Goal: Information Seeking & Learning: Learn about a topic

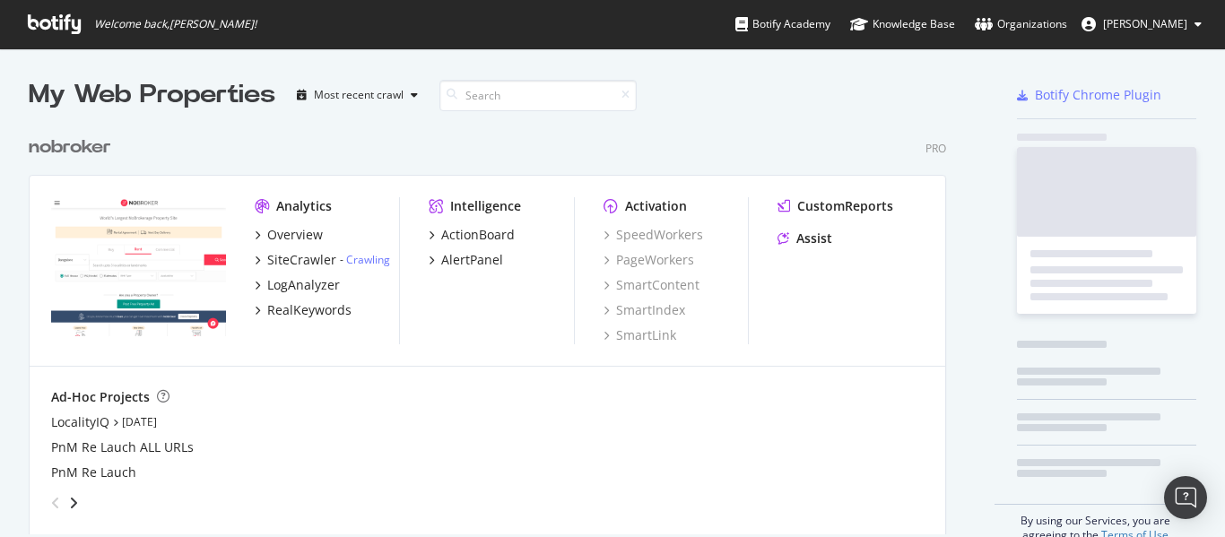
scroll to position [408, 918]
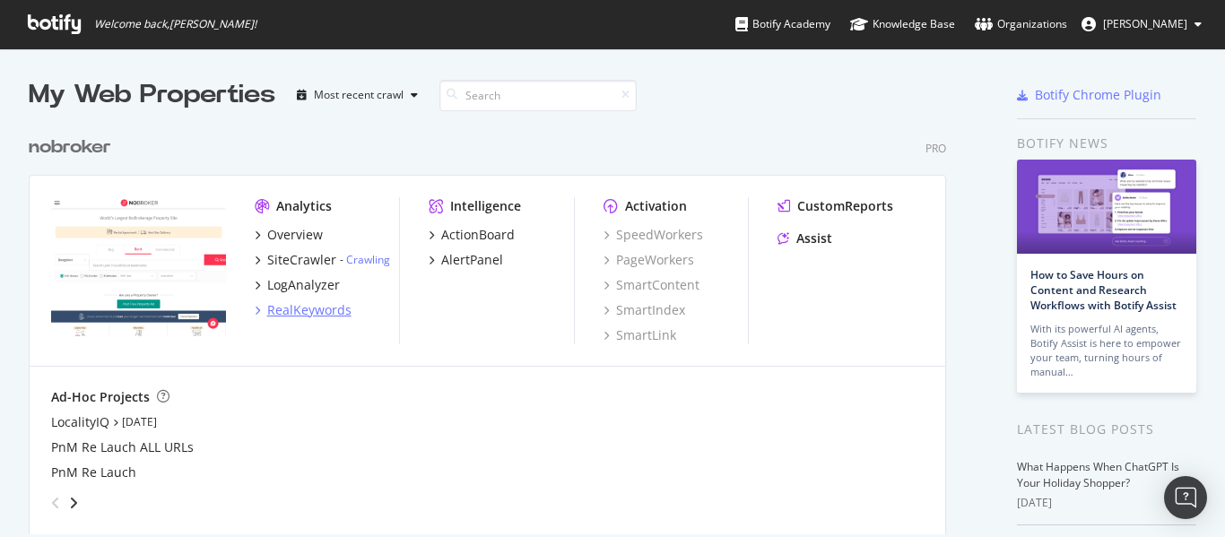
click at [310, 306] on div "RealKeywords" at bounding box center [309, 310] width 84 height 18
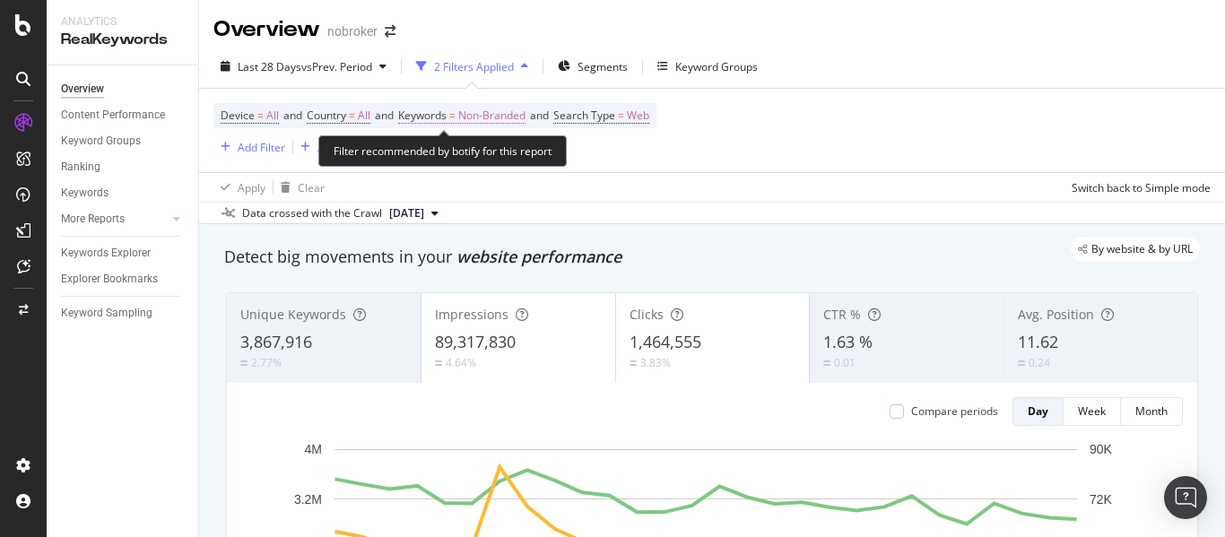
click at [503, 116] on span "Non-Branded" at bounding box center [491, 115] width 67 height 25
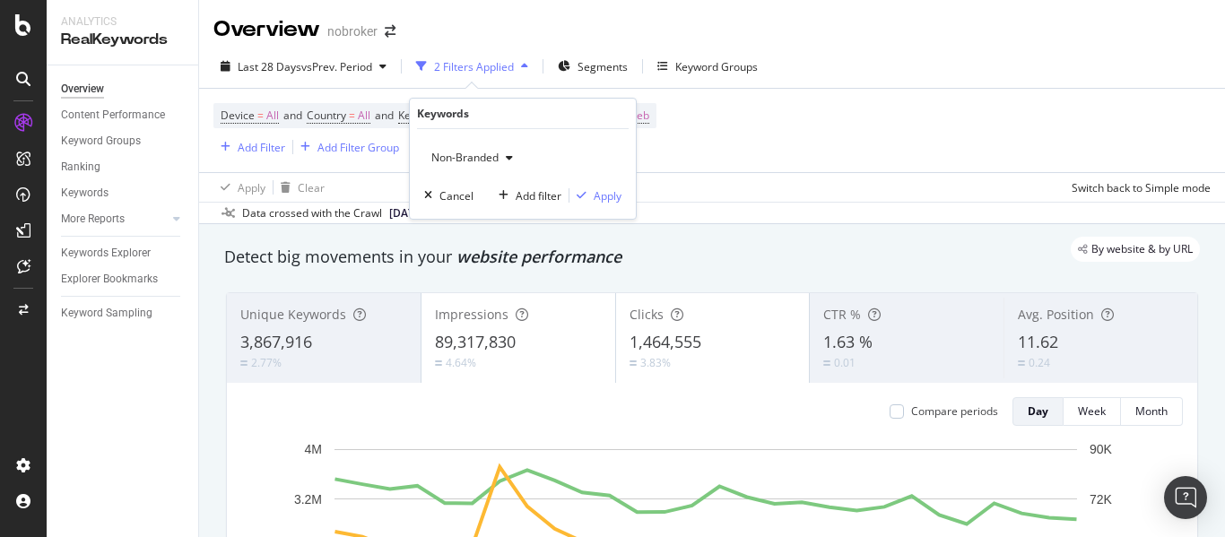
click at [481, 156] on span "Non-Branded" at bounding box center [461, 157] width 74 height 15
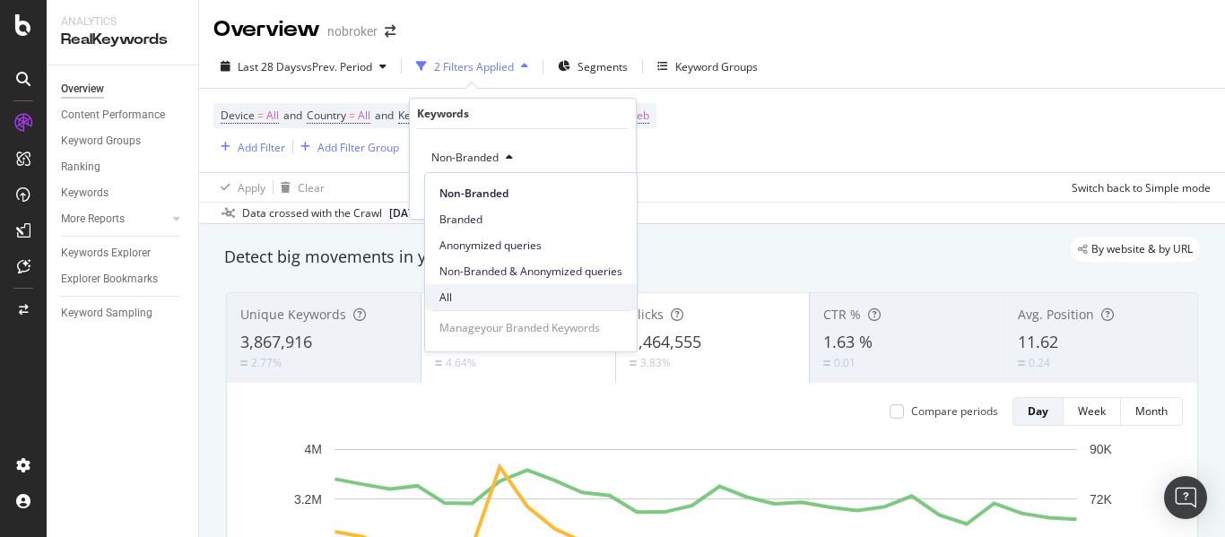
click at [448, 290] on span "All" at bounding box center [530, 298] width 183 height 16
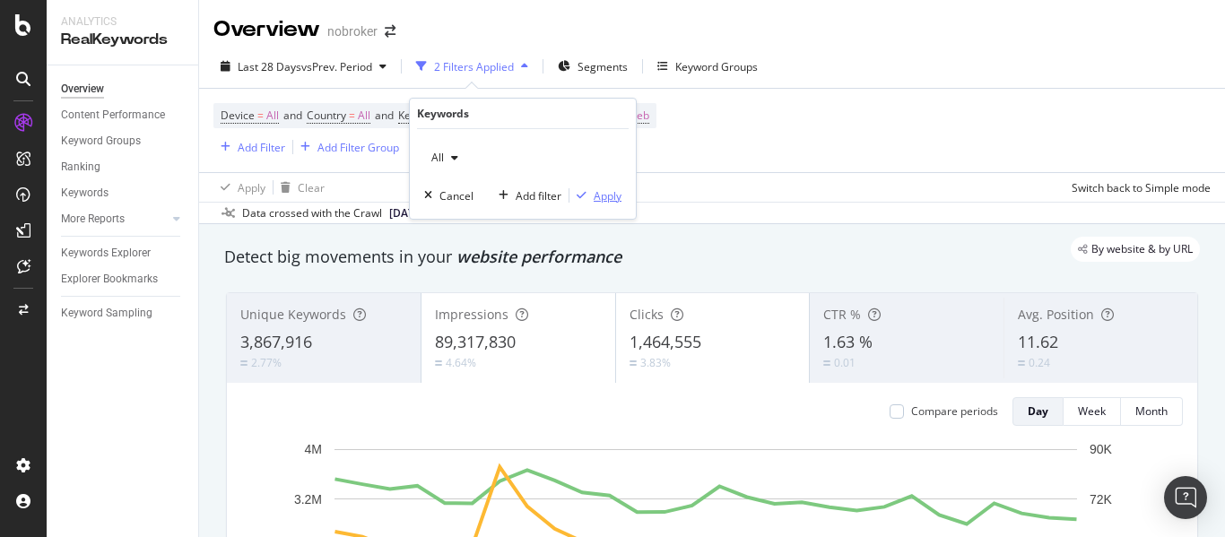
click at [616, 191] on div "Apply" at bounding box center [607, 195] width 28 height 15
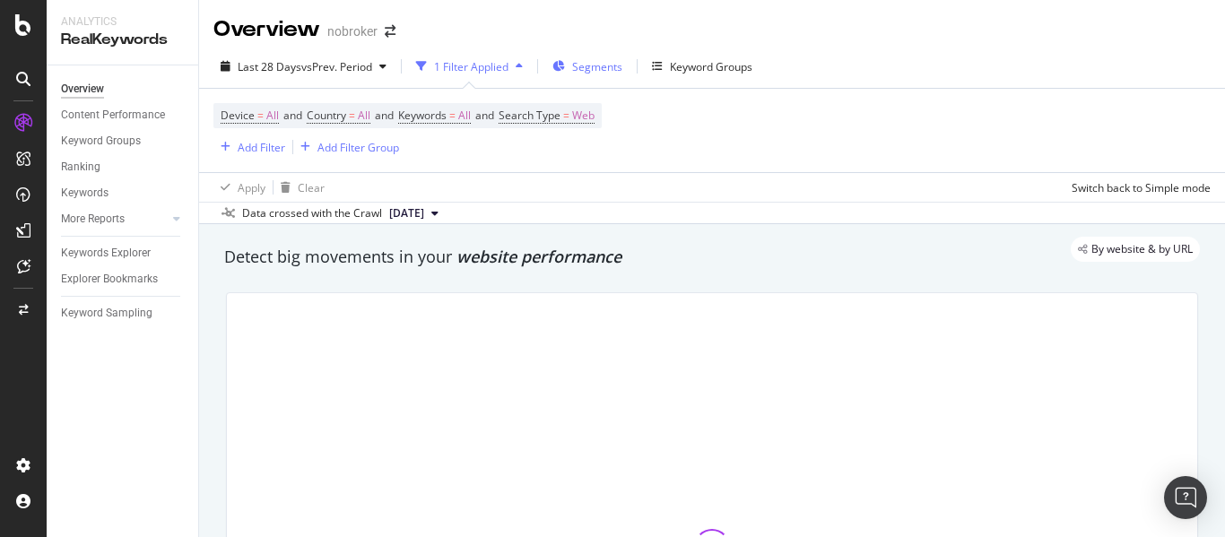
click at [614, 65] on span "Segments" at bounding box center [597, 66] width 50 height 15
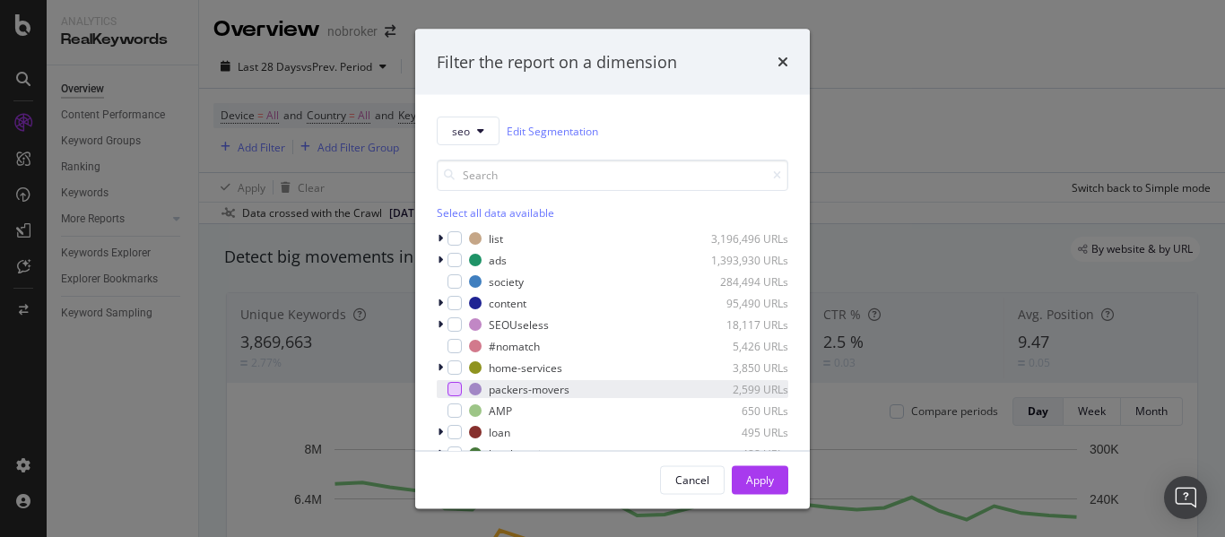
click at [454, 390] on div "modal" at bounding box center [454, 389] width 14 height 14
click at [751, 474] on div "Apply" at bounding box center [760, 479] width 28 height 15
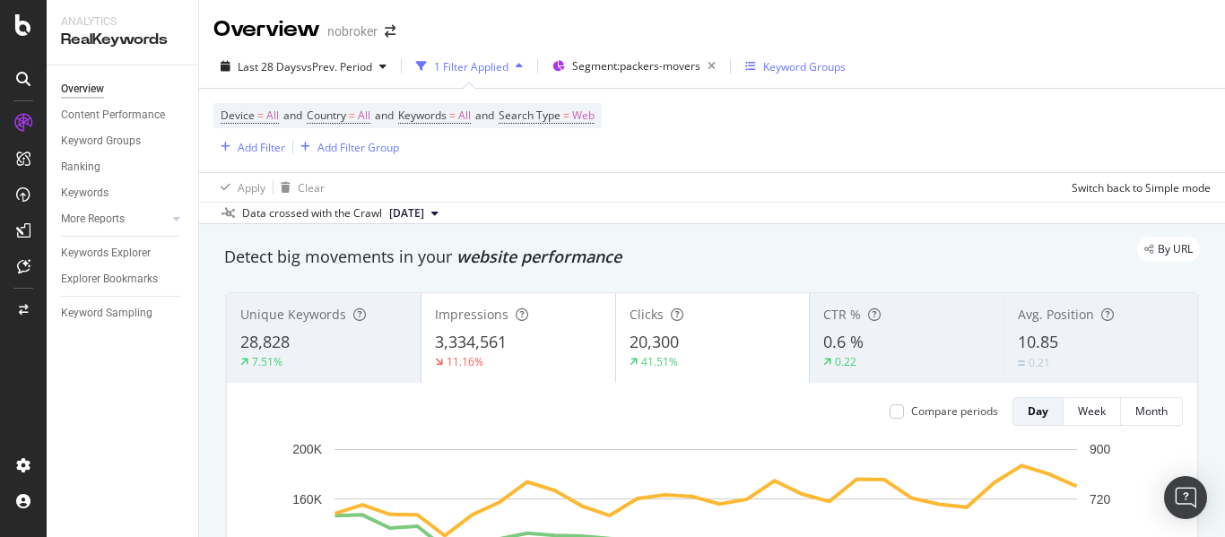
click at [822, 59] on div "Keyword Groups" at bounding box center [804, 66] width 82 height 15
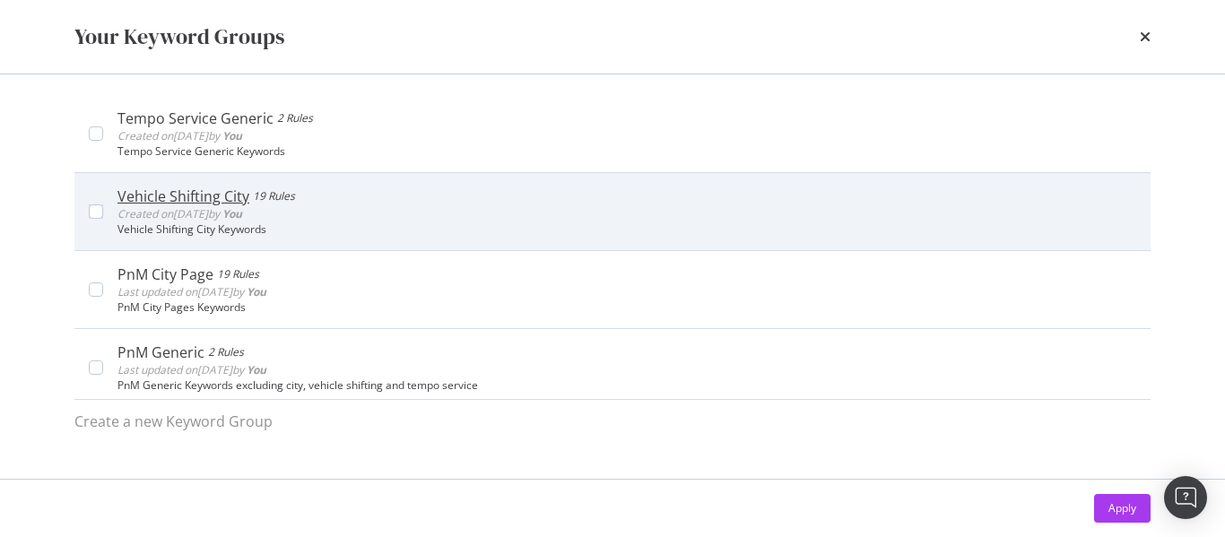
scroll to position [95, 0]
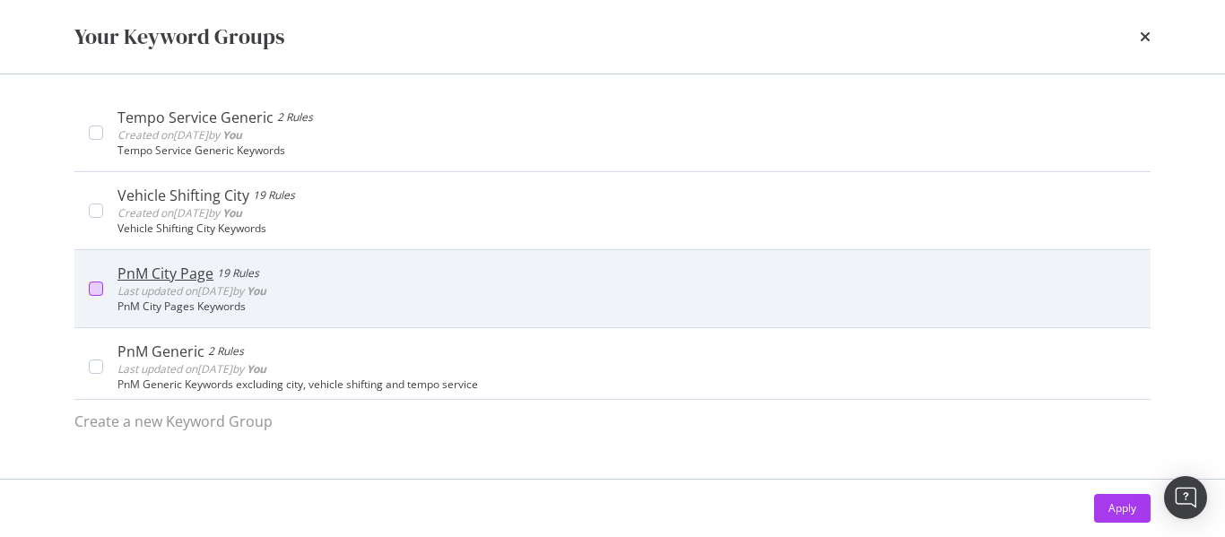
click at [99, 290] on div "modal" at bounding box center [96, 288] width 14 height 14
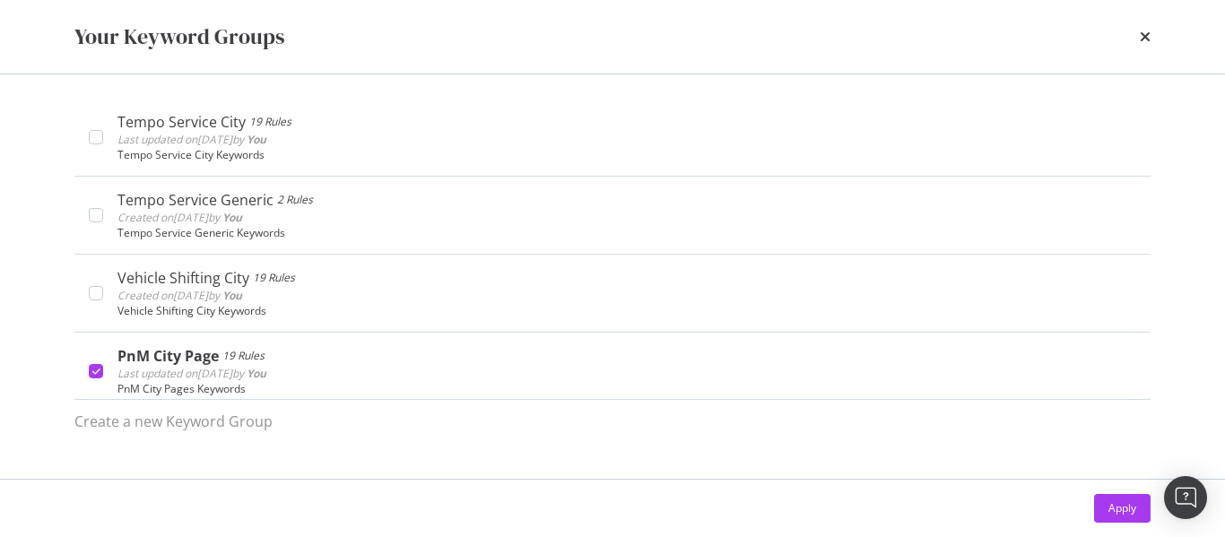
scroll to position [0, 0]
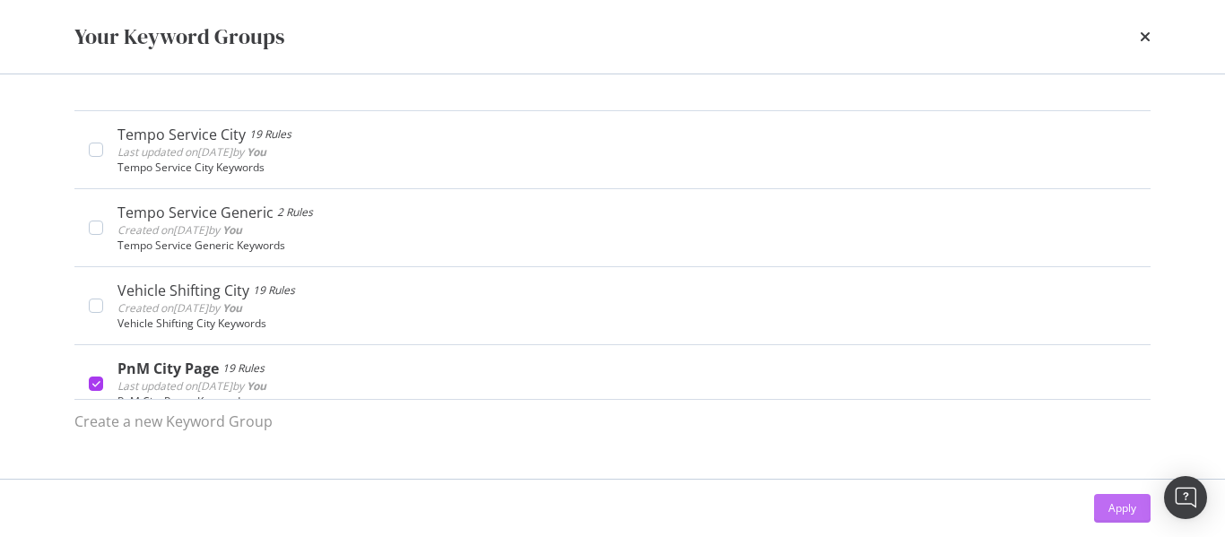
click at [1132, 507] on div "Apply" at bounding box center [1122, 507] width 28 height 15
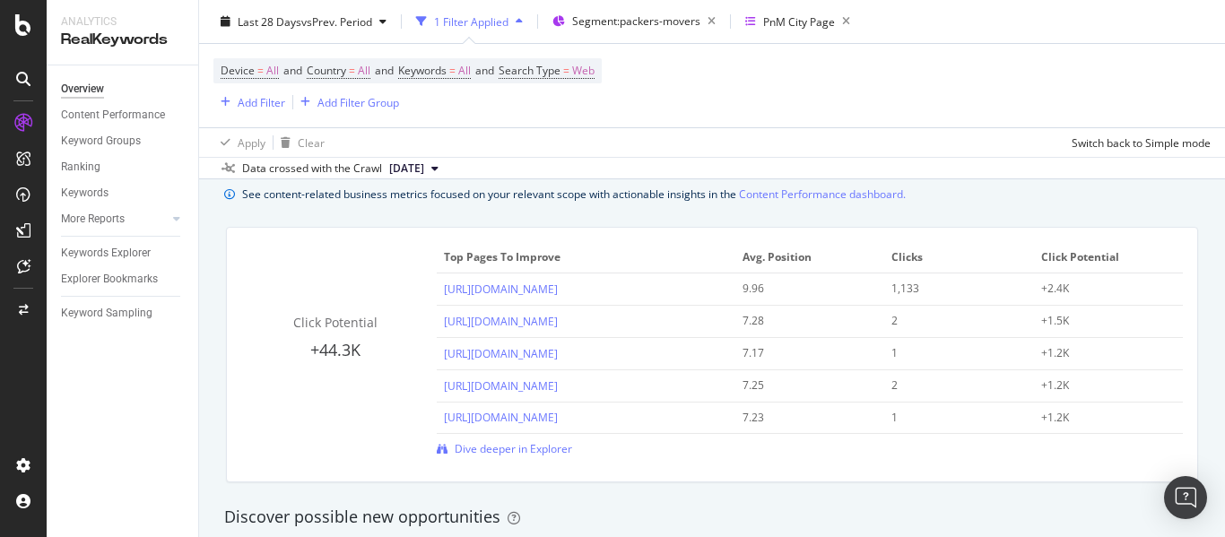
scroll to position [1257, 0]
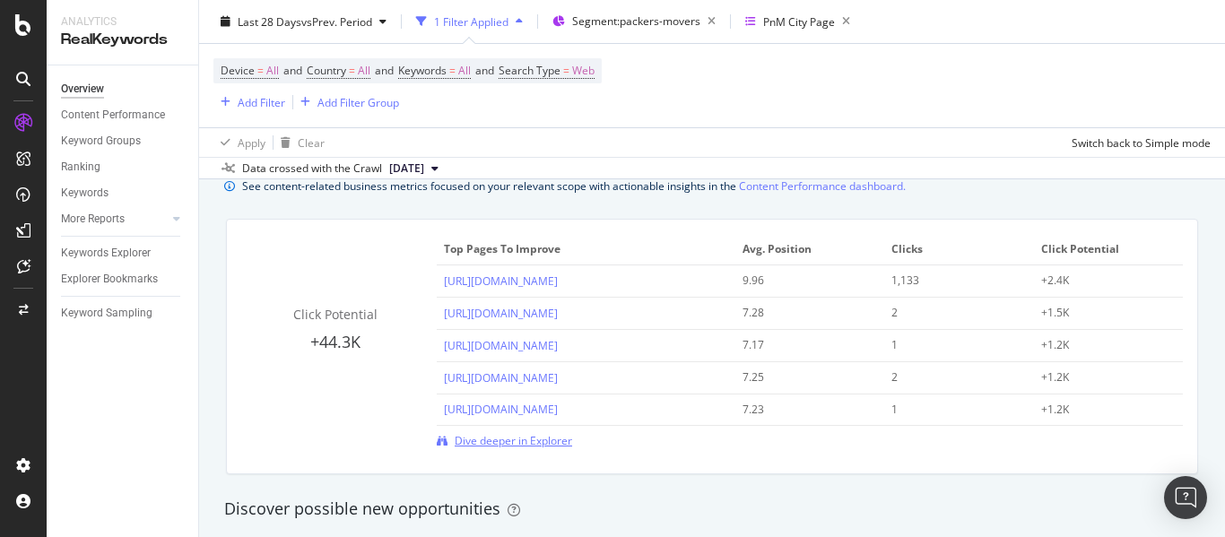
click at [520, 440] on span "Dive deeper in Explorer" at bounding box center [513, 440] width 117 height 15
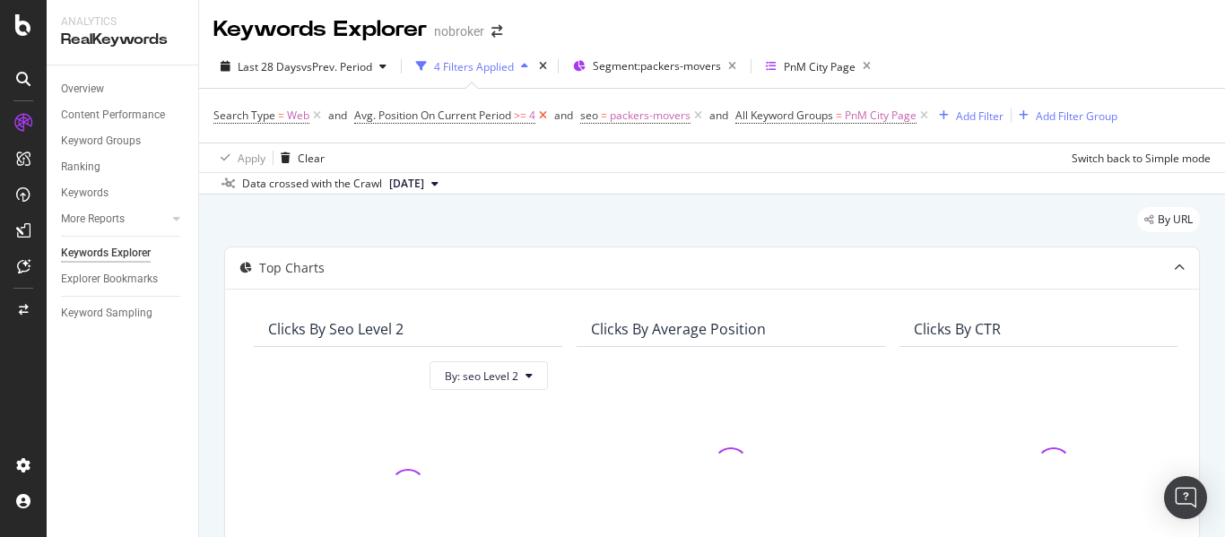
click at [544, 119] on icon at bounding box center [542, 116] width 15 height 18
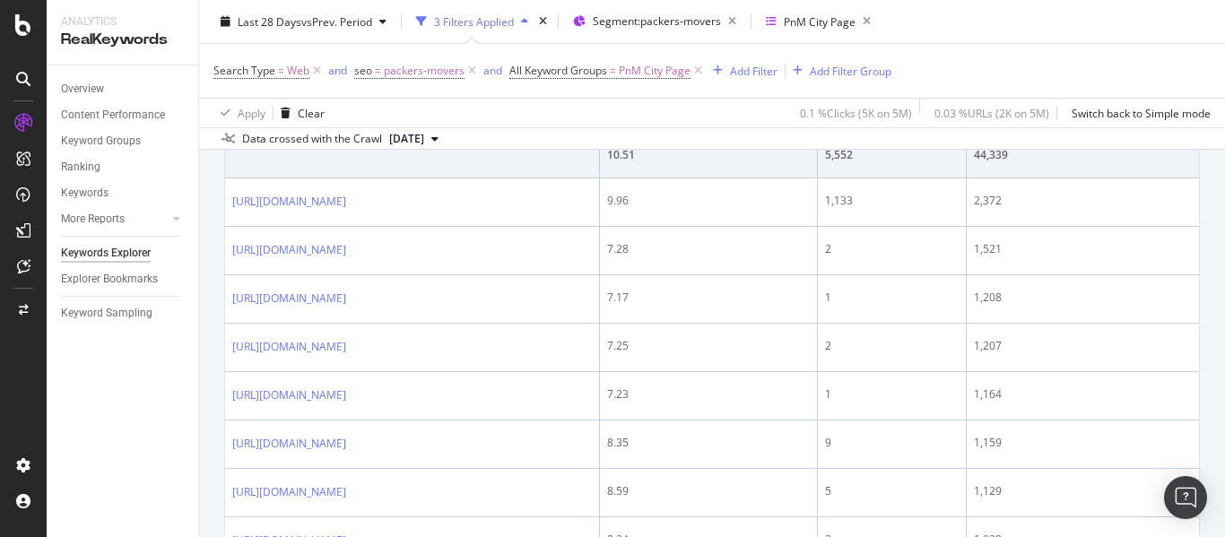
scroll to position [755, 0]
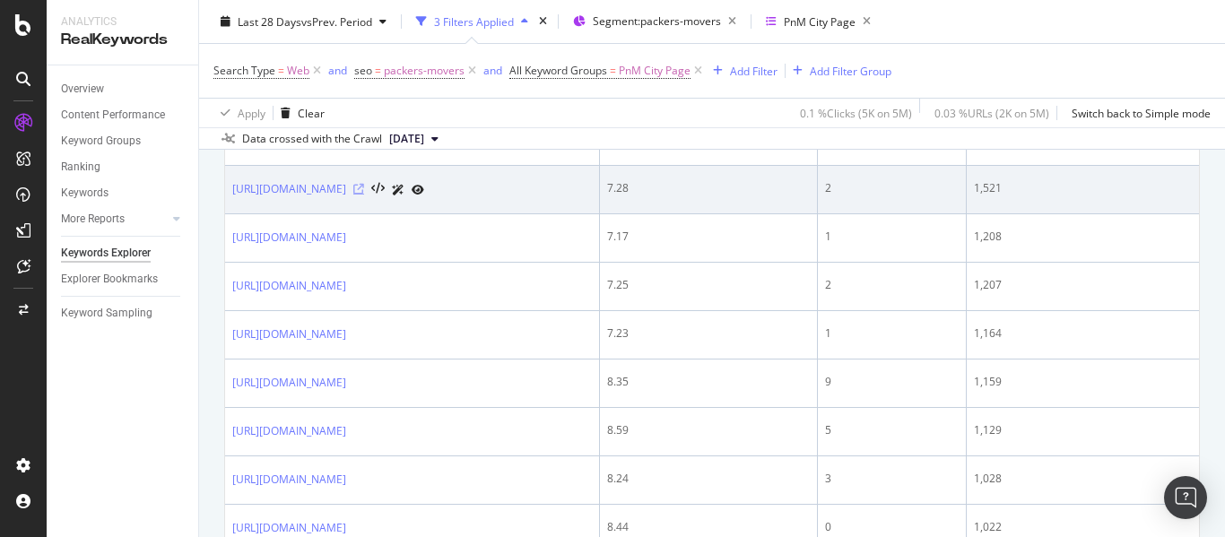
click at [364, 187] on icon at bounding box center [358, 189] width 11 height 11
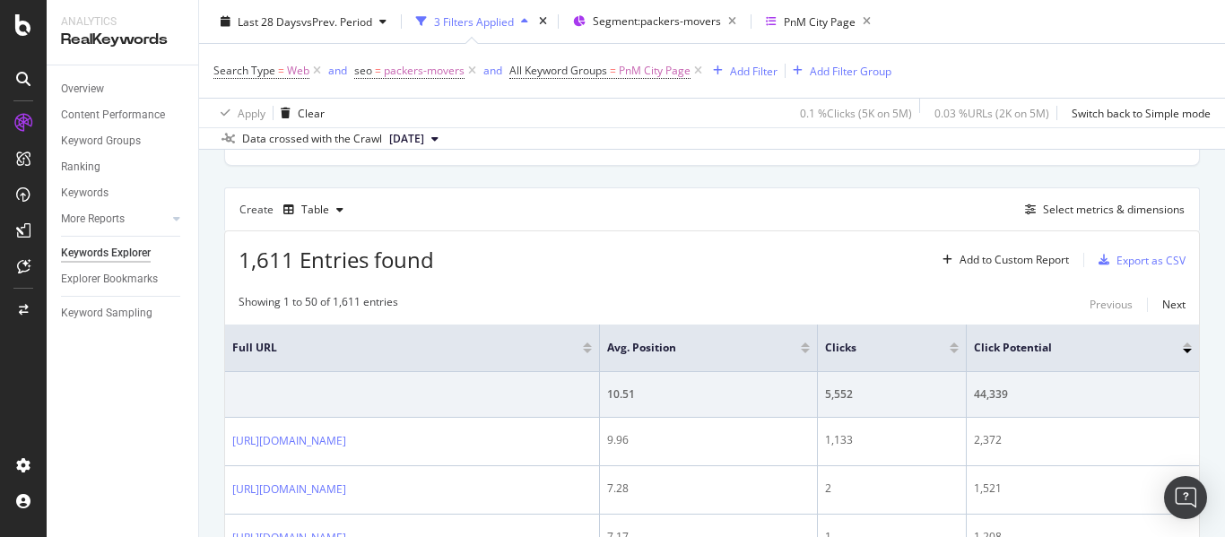
scroll to position [455, 0]
click at [1113, 210] on div "Select metrics & dimensions" at bounding box center [1114, 208] width 142 height 15
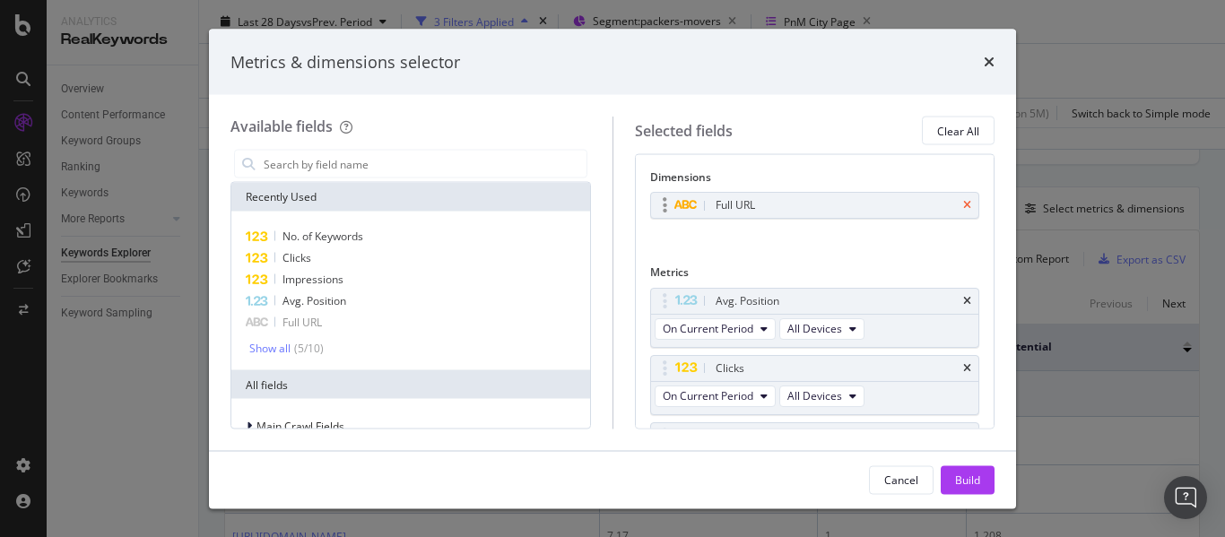
click at [963, 200] on icon "times" at bounding box center [967, 205] width 8 height 11
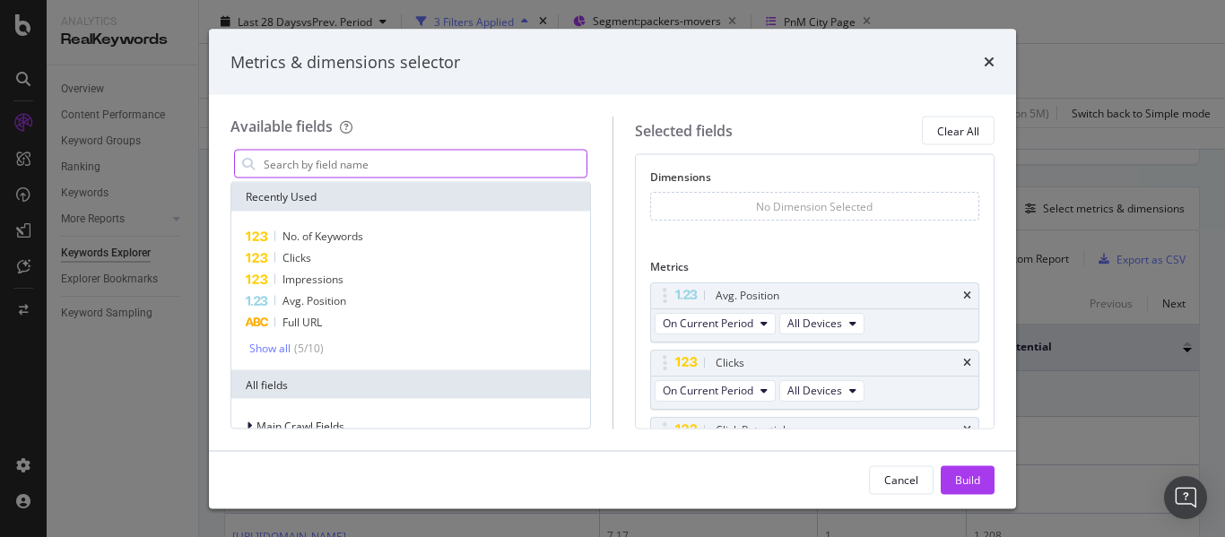
click at [350, 155] on input "modal" at bounding box center [424, 164] width 325 height 27
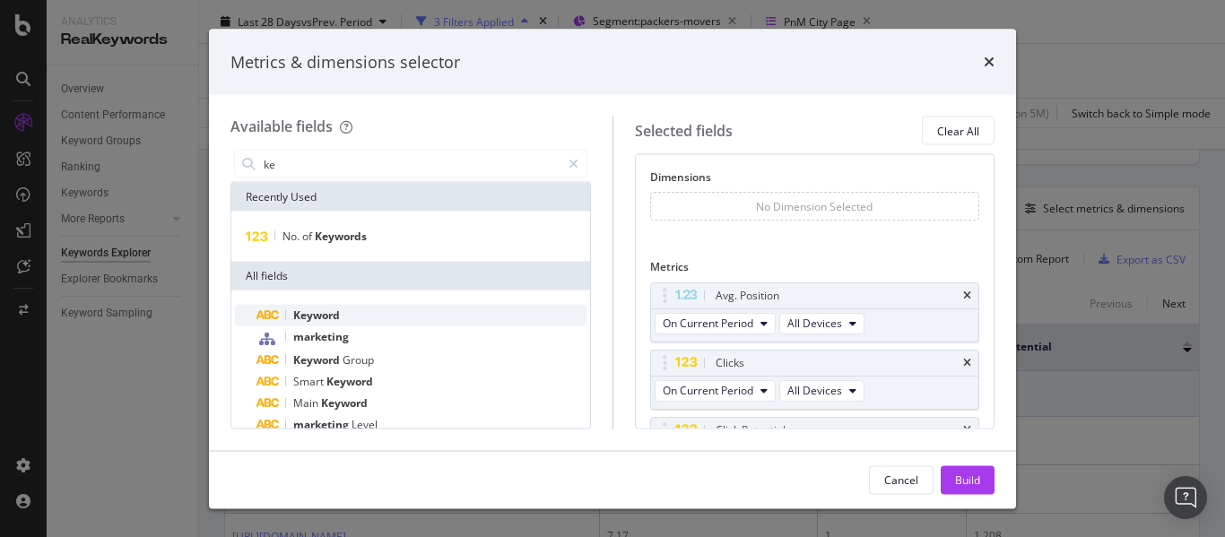
click at [303, 316] on span "Keyword" at bounding box center [316, 314] width 47 height 15
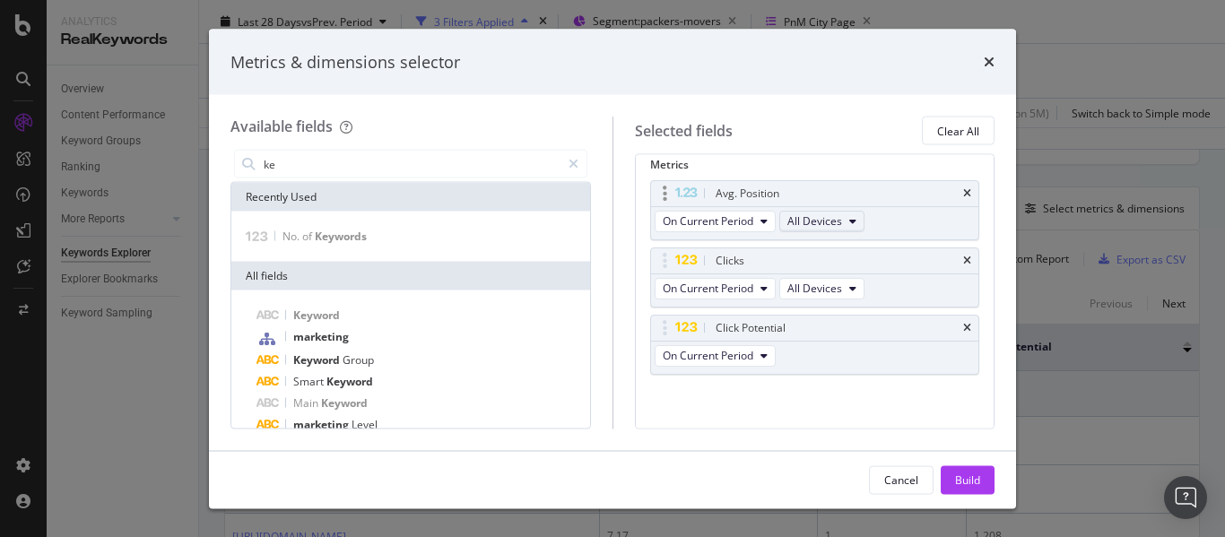
scroll to position [108, 0]
click at [963, 330] on icon "times" at bounding box center [967, 326] width 8 height 11
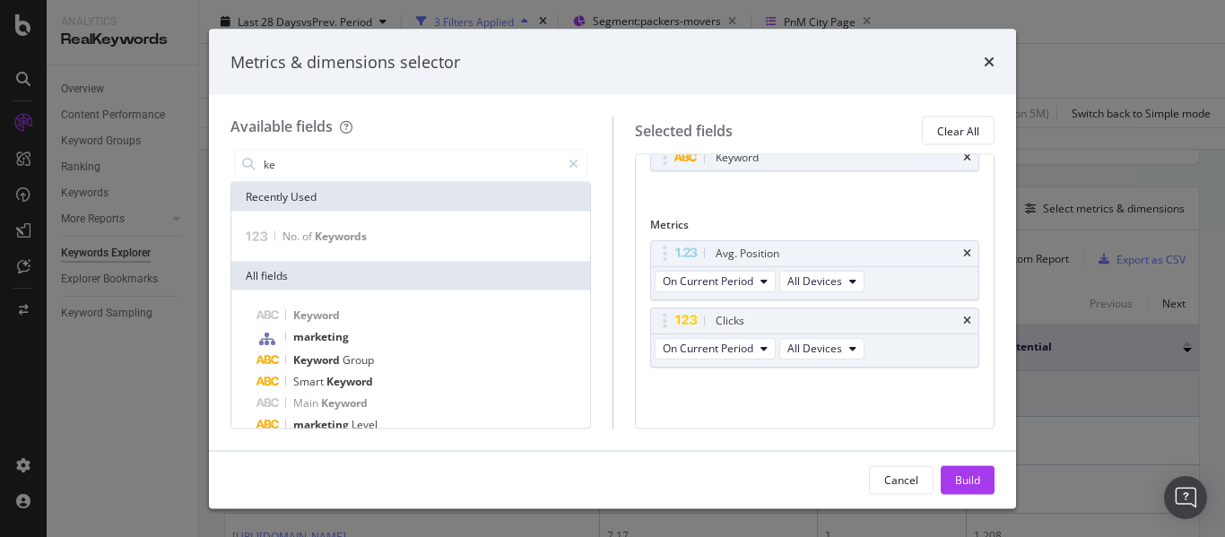
scroll to position [48, 0]
click at [414, 171] on input "ke" at bounding box center [411, 164] width 299 height 27
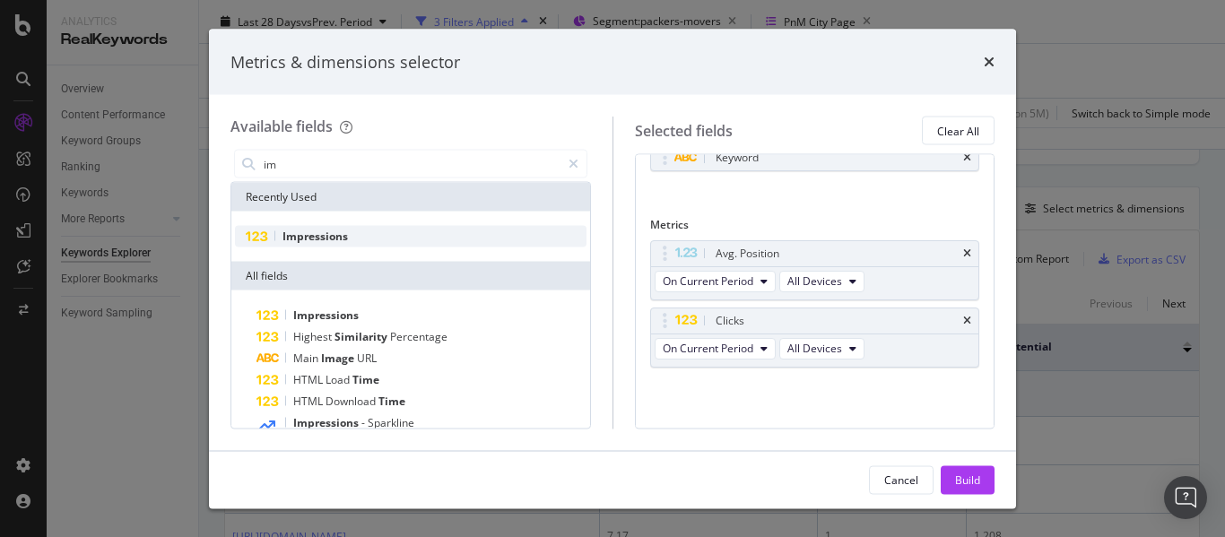
click at [293, 234] on span "Impressions" at bounding box center [314, 236] width 65 height 15
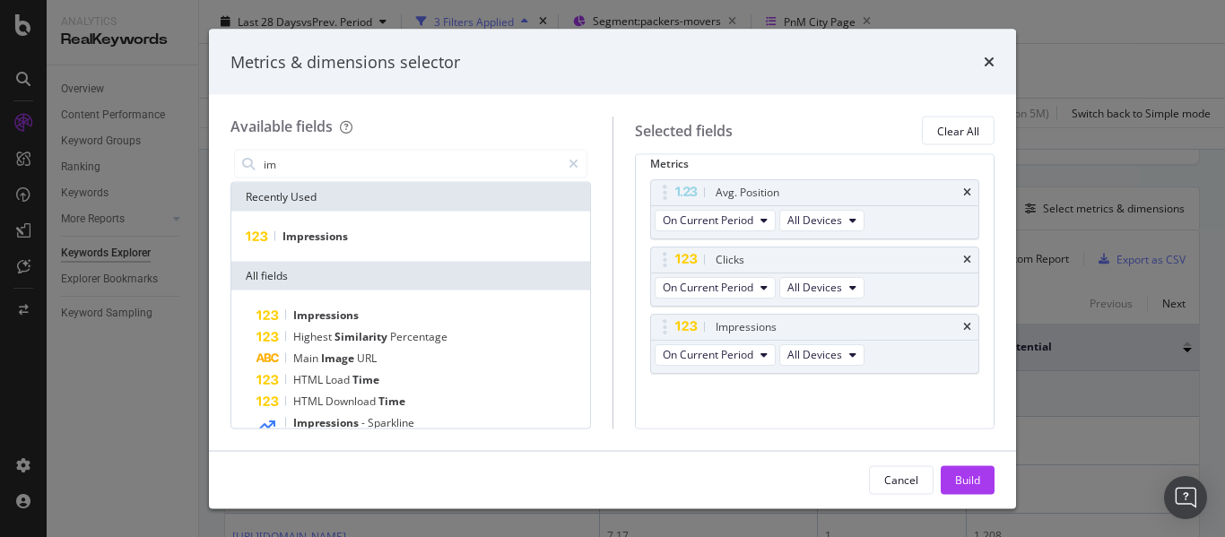
click at [647, 325] on div "Dimensions Keyword You can use this field as a dimension Metrics Avg. Position …" at bounding box center [815, 291] width 360 height 274
click at [664, 327] on icon "modal" at bounding box center [664, 326] width 4 height 18
drag, startPoint x: 661, startPoint y: 325, endPoint x: 653, endPoint y: 258, distance: 67.7
click at [653, 258] on body "Analytics RealKeywords Overview Content Performance Keyword Groups Ranking Keyw…" at bounding box center [612, 268] width 1225 height 537
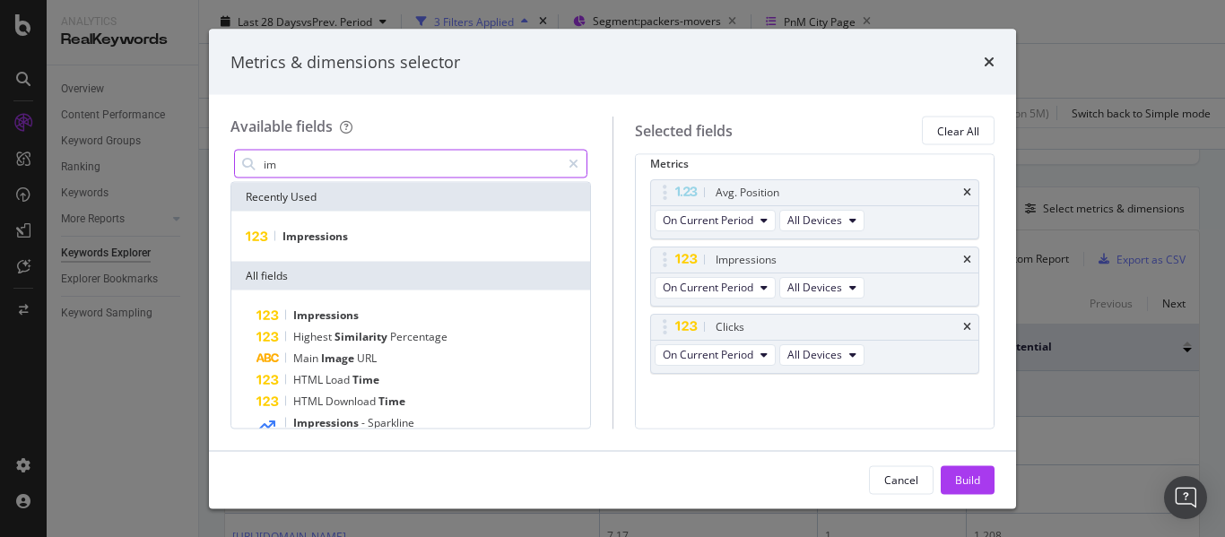
click at [316, 158] on input "im" at bounding box center [411, 164] width 299 height 27
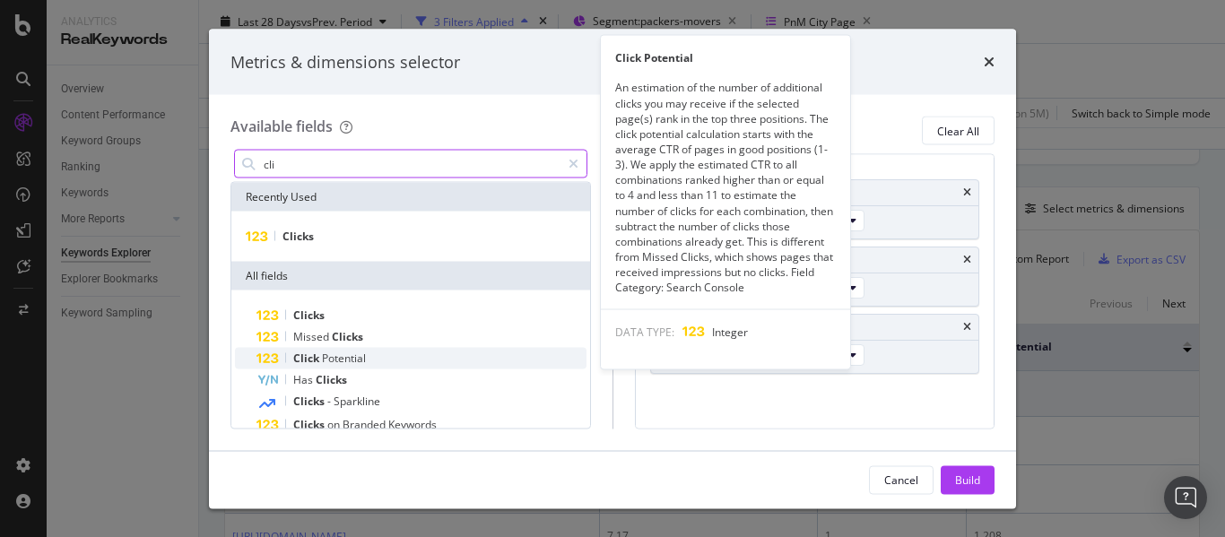
type input "cli"
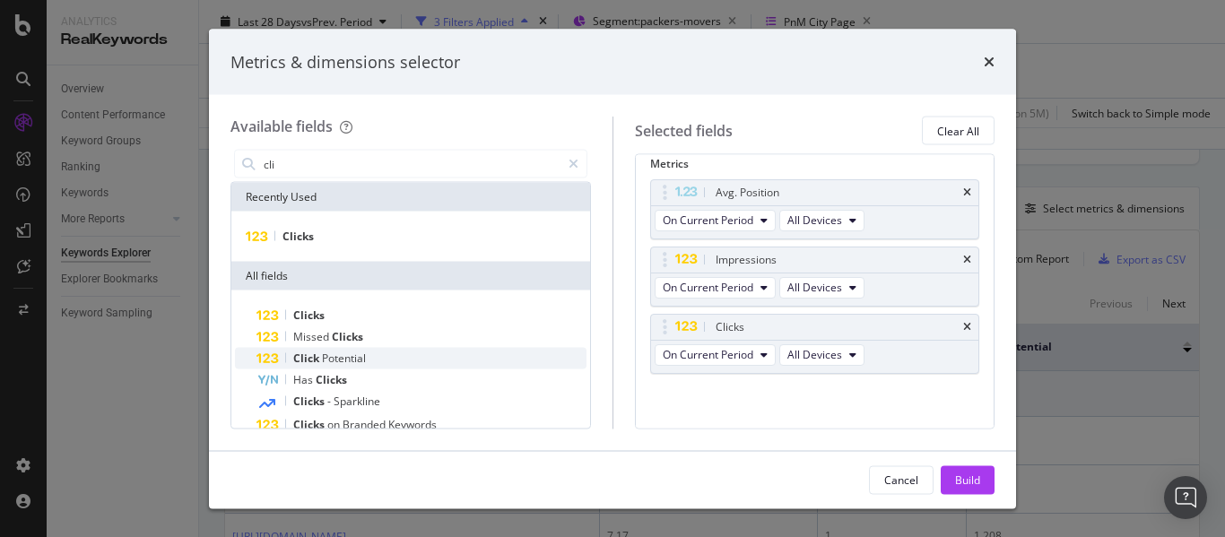
click at [348, 357] on span "Potential" at bounding box center [344, 358] width 44 height 15
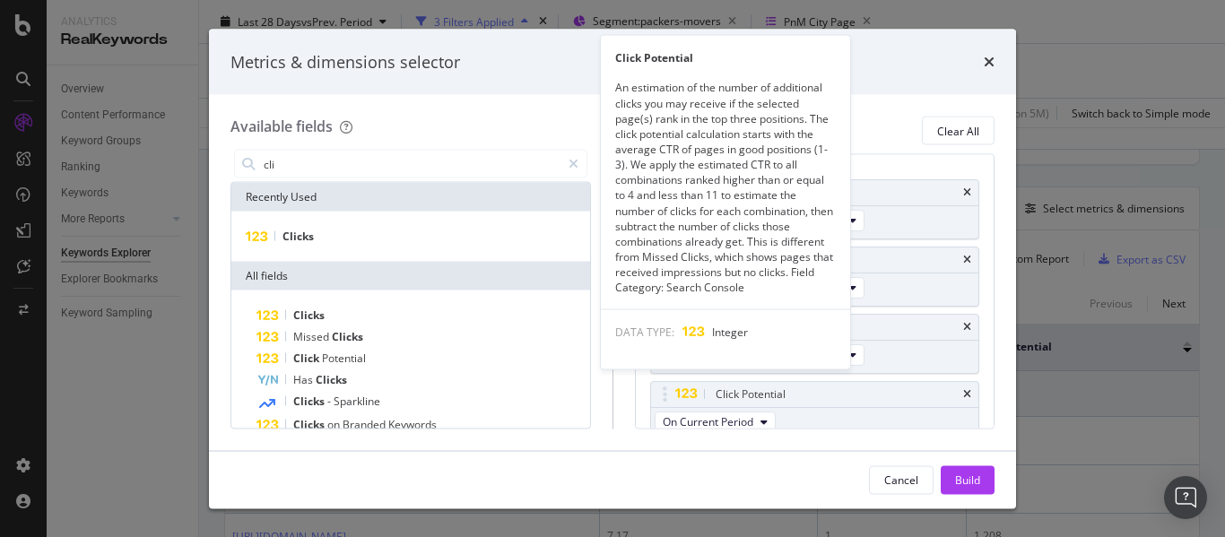
scroll to position [121, 0]
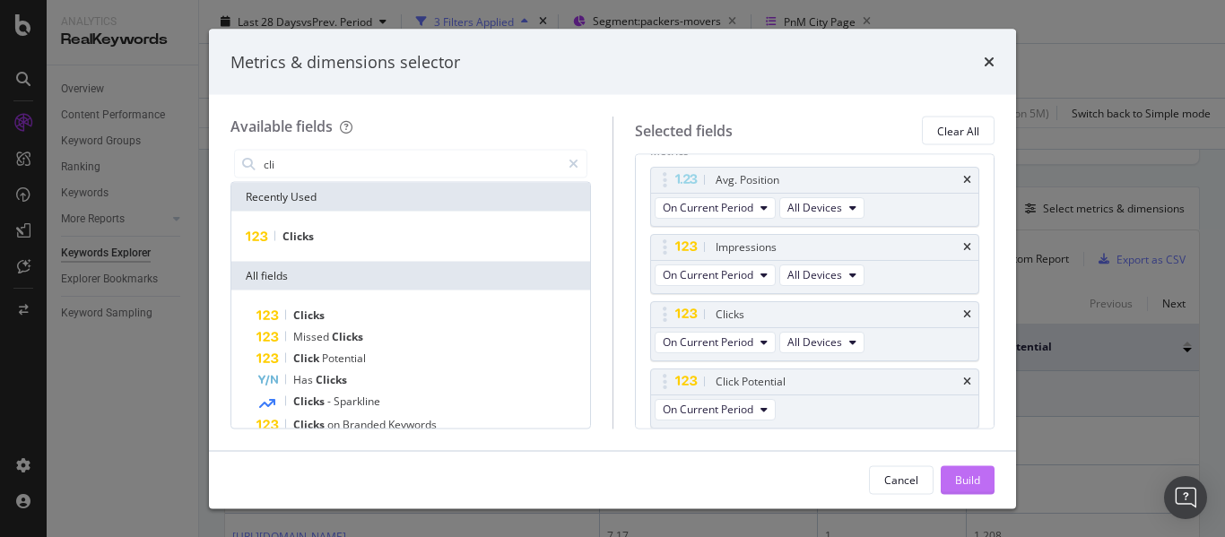
click at [974, 475] on div "Build" at bounding box center [967, 479] width 25 height 15
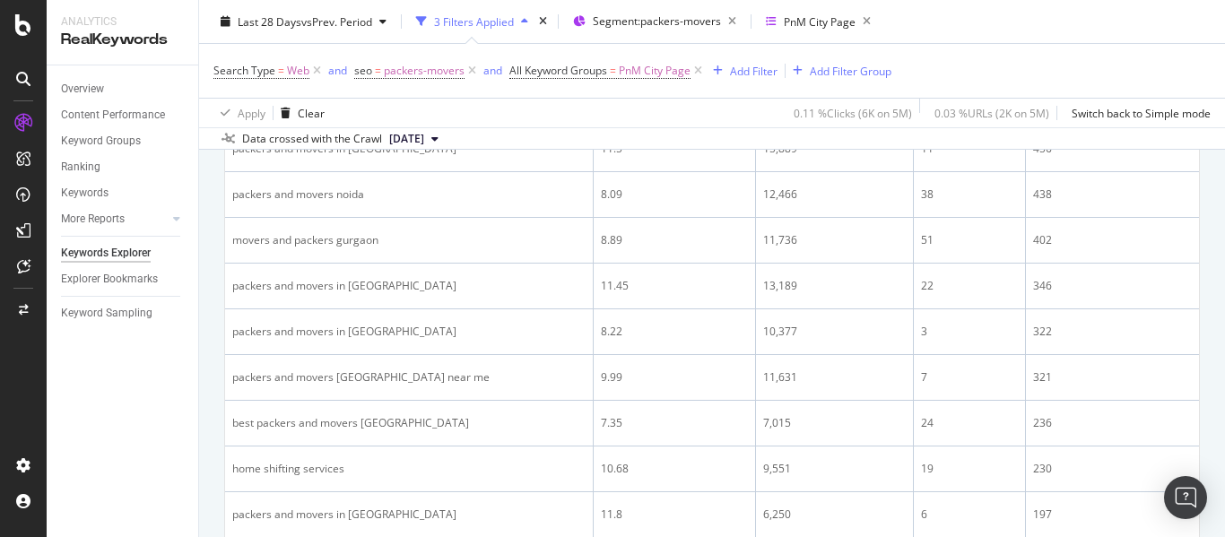
scroll to position [1613, 0]
click at [824, 19] on div "PnM City Page" at bounding box center [820, 20] width 72 height 15
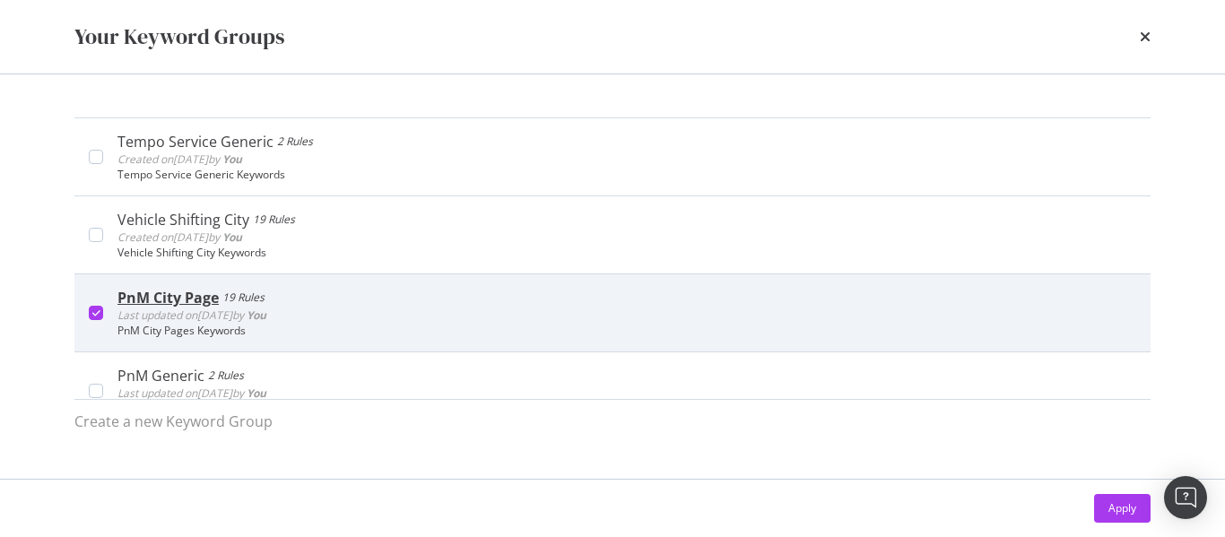
scroll to position [83, 0]
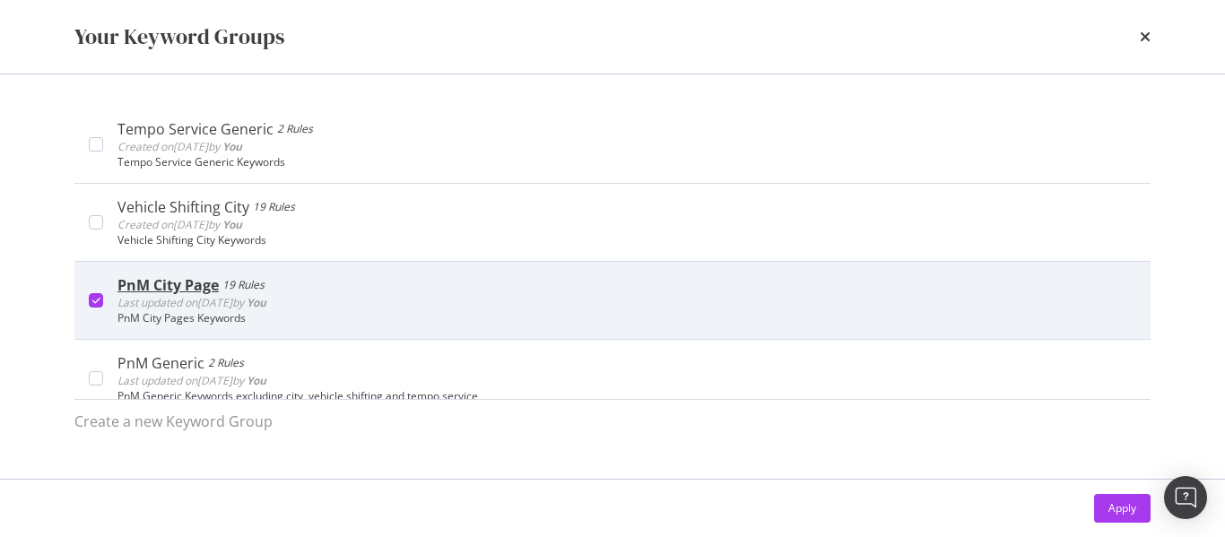
click at [177, 289] on div "PnM City Page" at bounding box center [167, 285] width 101 height 18
click at [177, 289] on div "PnM City Page" at bounding box center [165, 285] width 96 height 18
click at [186, 309] on span "Last updated on [DATE] by You" at bounding box center [191, 302] width 149 height 15
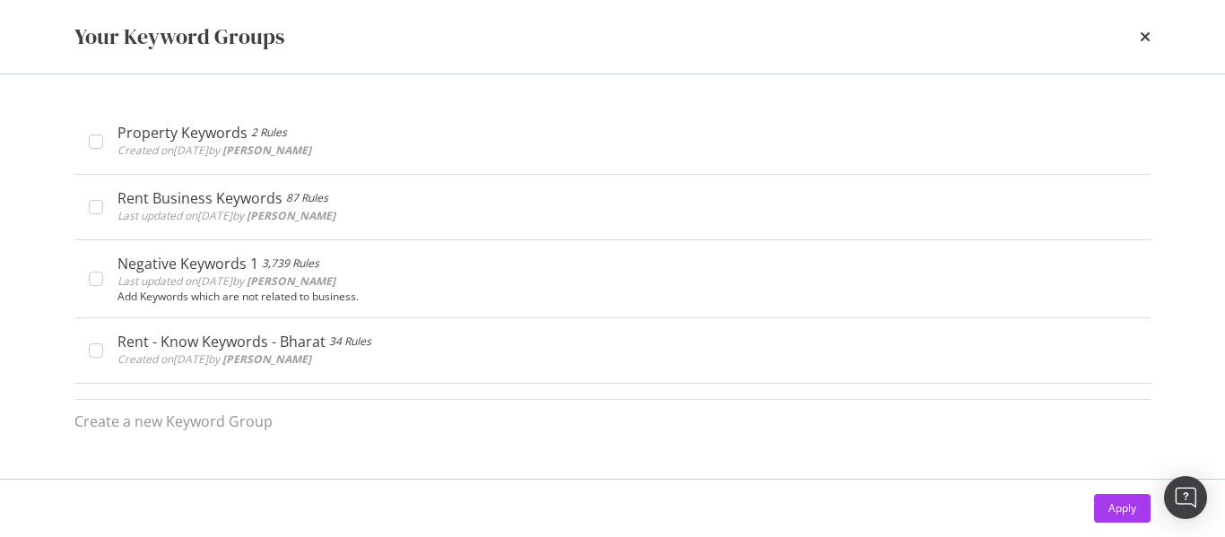
scroll to position [896, 0]
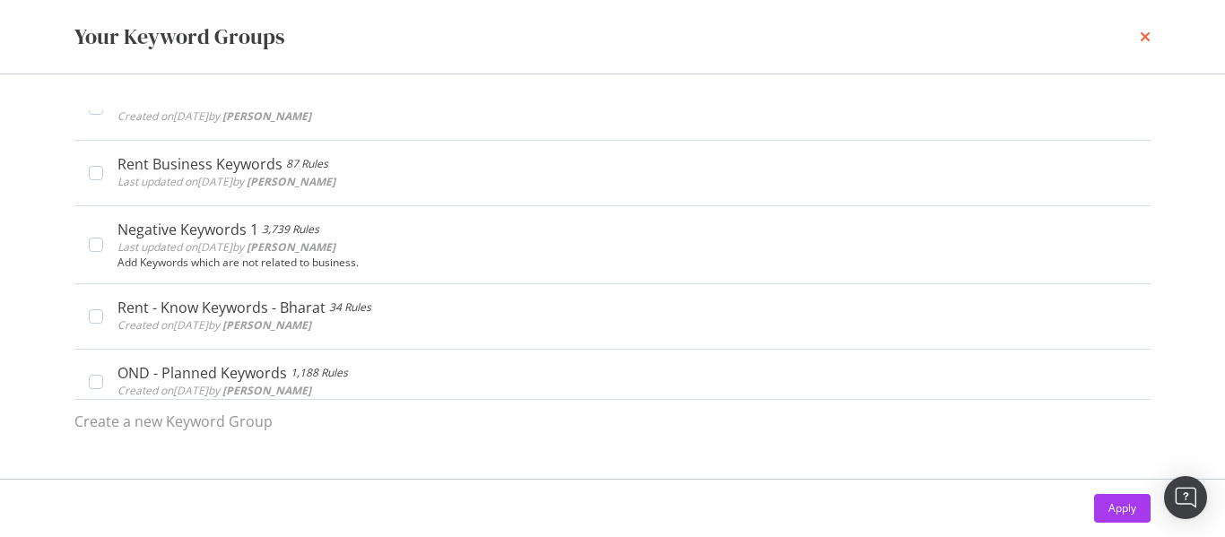
click at [1145, 36] on icon "times" at bounding box center [1144, 37] width 11 height 14
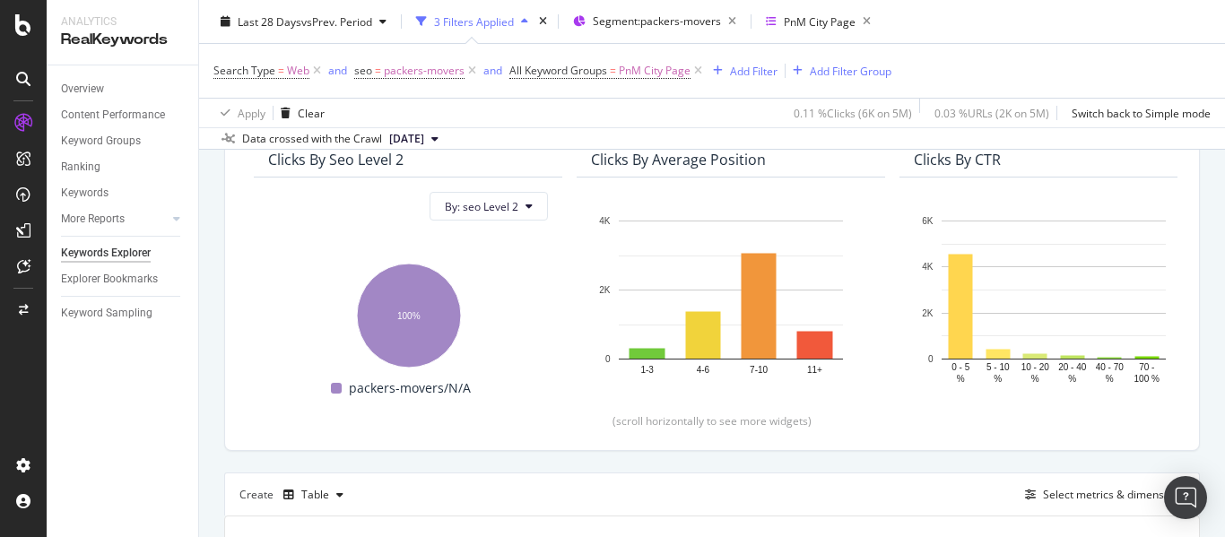
scroll to position [0, 0]
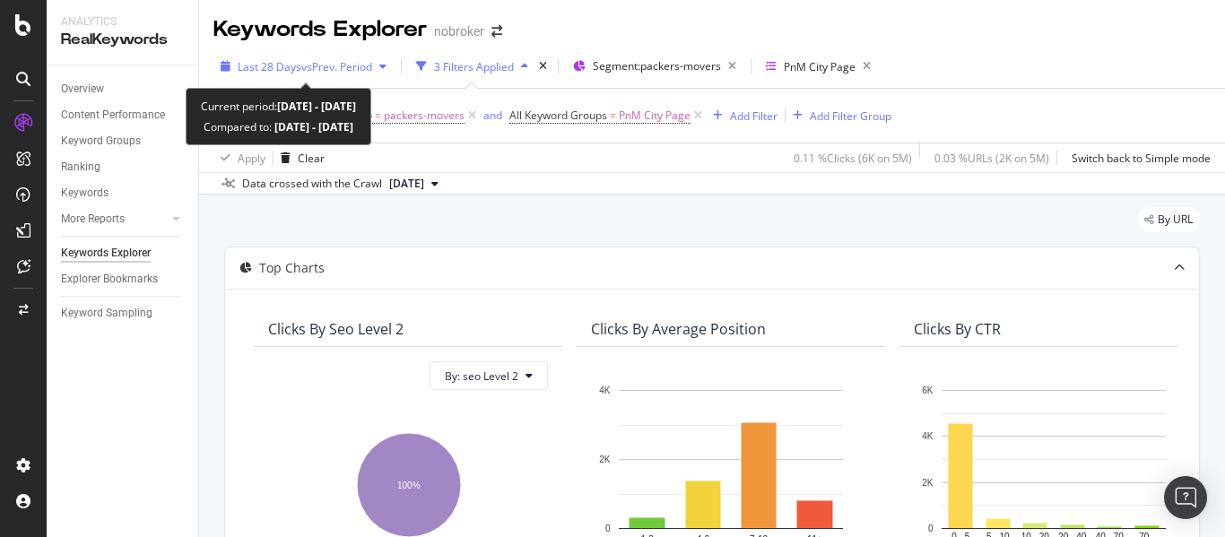
click at [339, 62] on span "vs Prev. Period" at bounding box center [336, 66] width 71 height 15
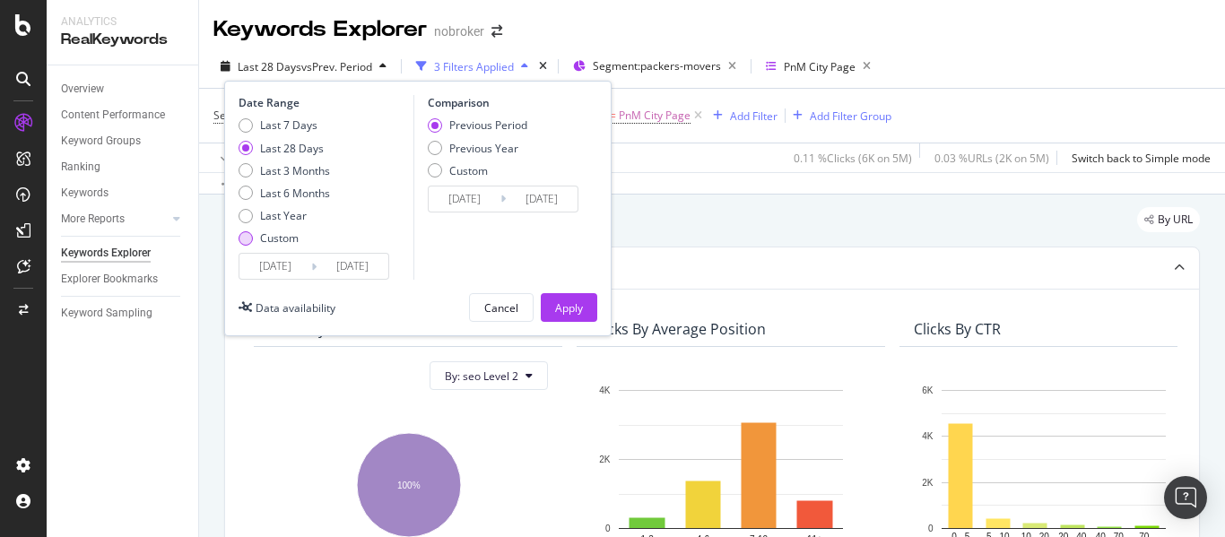
click at [245, 236] on div "Custom" at bounding box center [245, 238] width 14 height 14
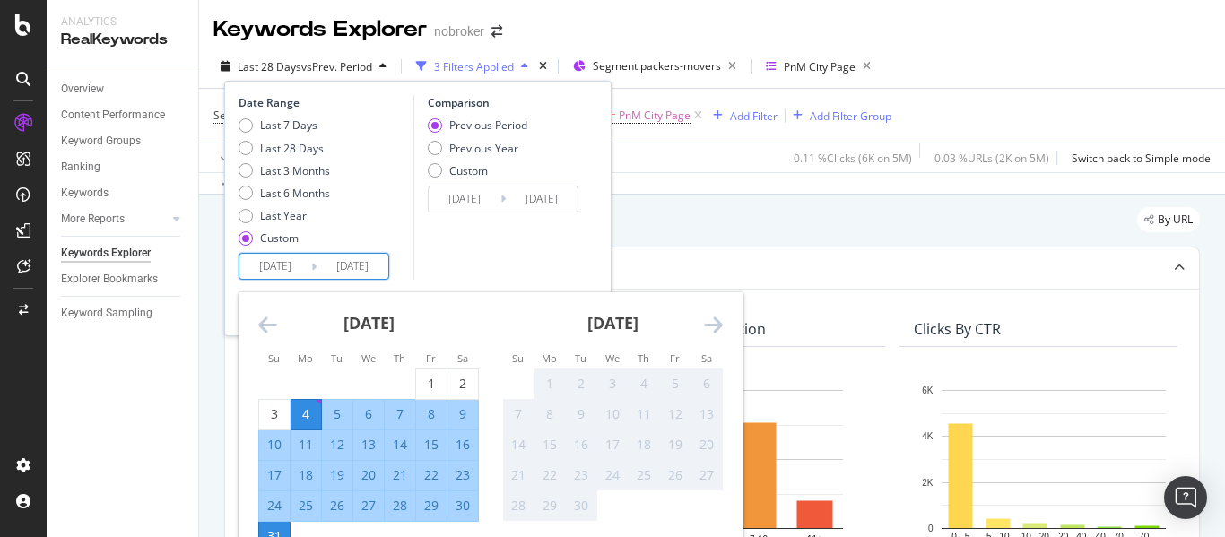
click at [283, 269] on input "[DATE]" at bounding box center [275, 266] width 72 height 25
click at [427, 379] on div "1" at bounding box center [431, 384] width 30 height 18
type input "[DATE]"
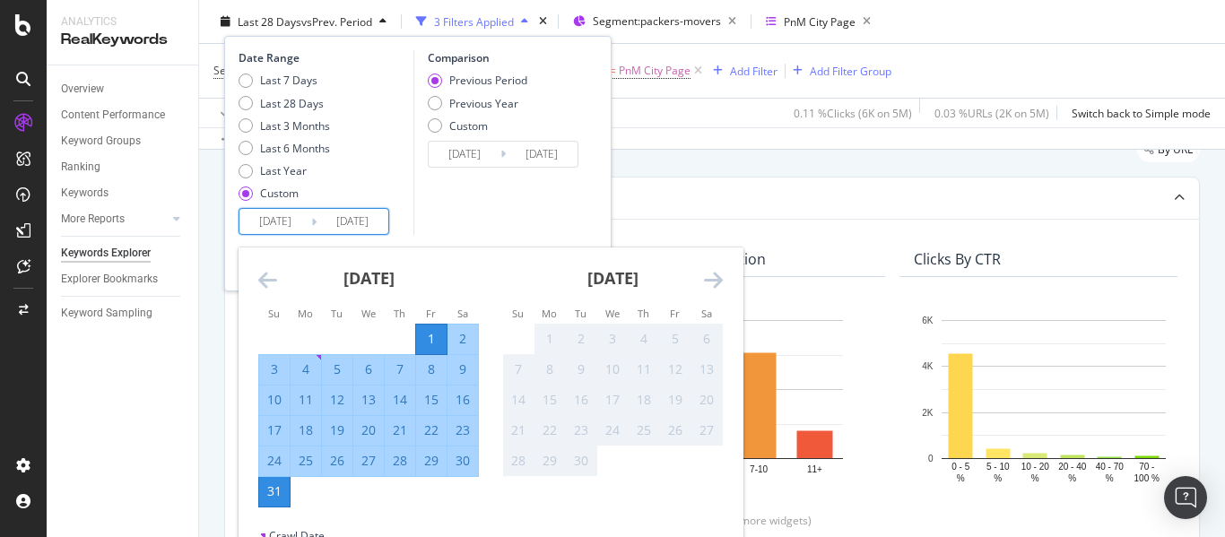
scroll to position [76, 0]
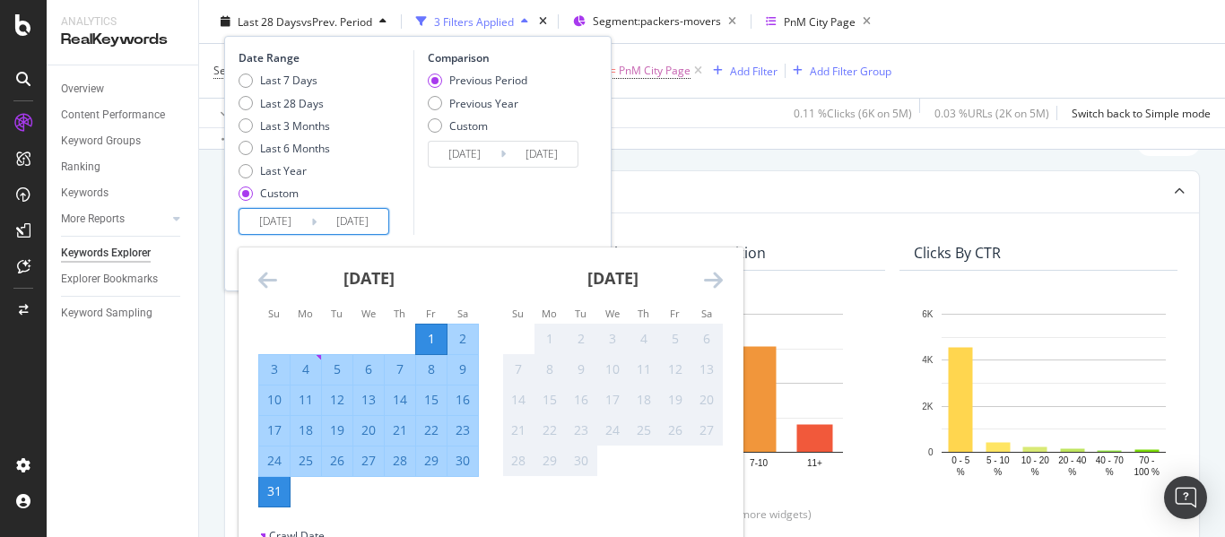
click at [271, 488] on div "31" at bounding box center [274, 491] width 30 height 18
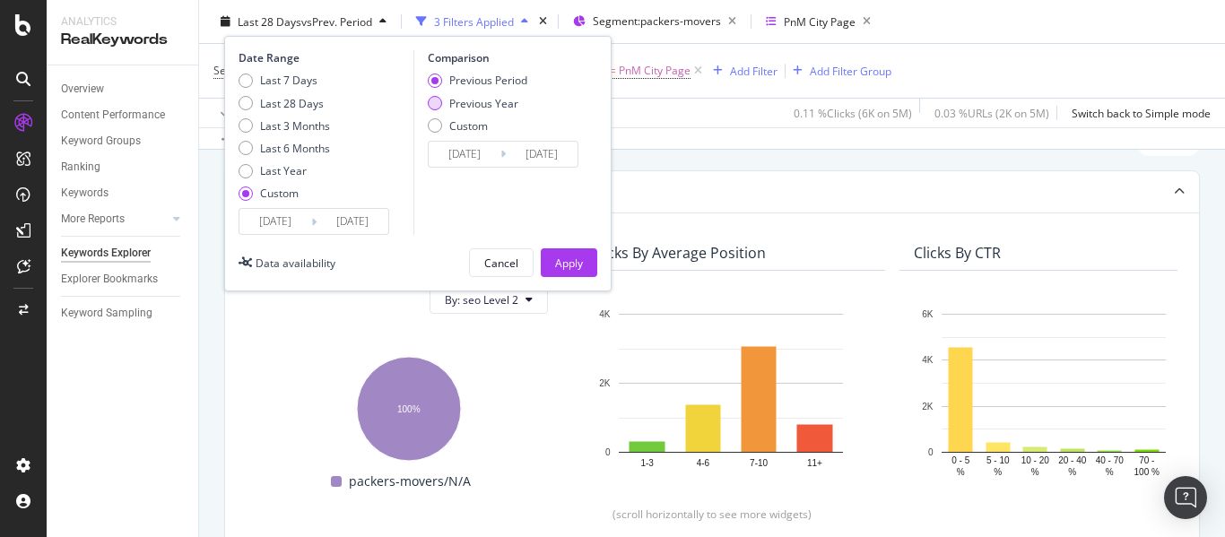
click at [429, 101] on div "Previous Year" at bounding box center [435, 103] width 14 height 14
type input "[DATE]"
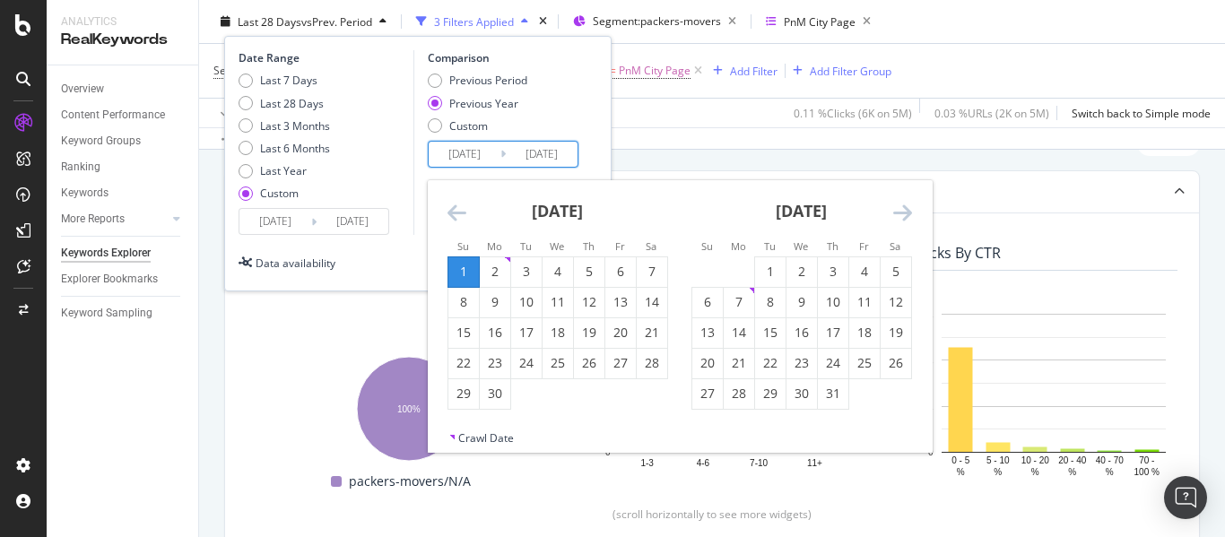
click at [472, 154] on input "[DATE]" at bounding box center [465, 154] width 72 height 25
click at [458, 213] on icon "Move backward to switch to the previous month." at bounding box center [456, 213] width 19 height 22
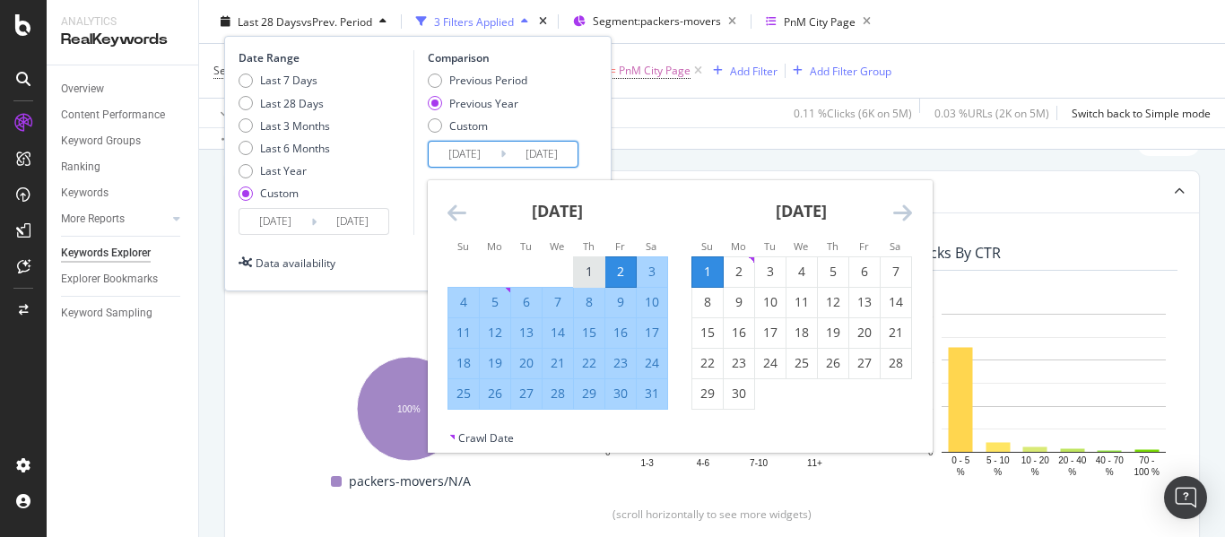
click at [593, 275] on div "1" at bounding box center [589, 272] width 30 height 18
type input "[DATE]"
click at [656, 394] on div "31" at bounding box center [651, 394] width 30 height 18
type input "[DATE]"
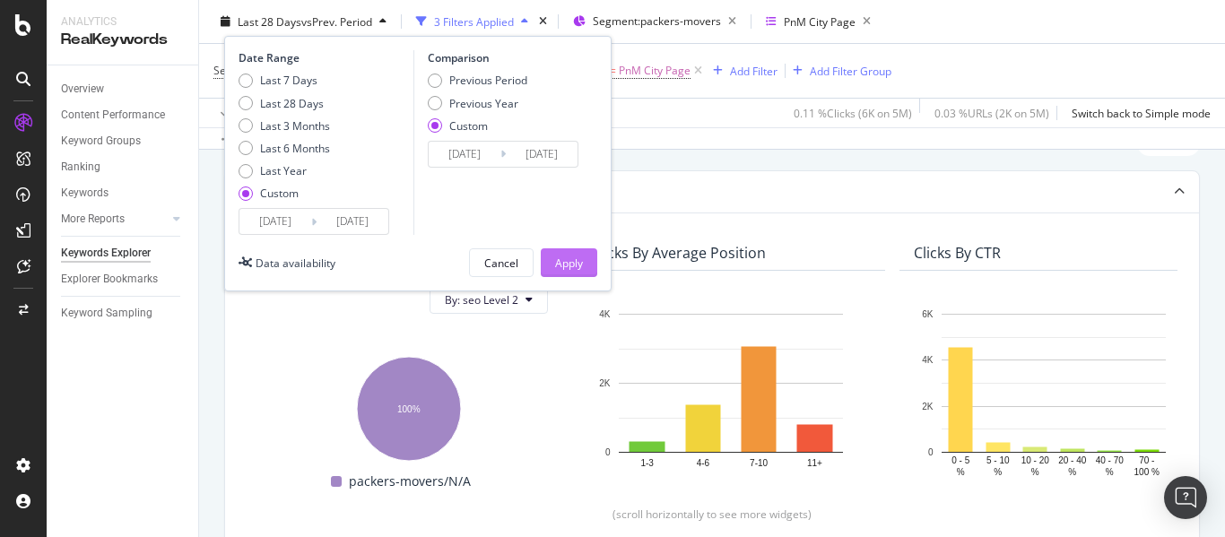
click at [570, 260] on div "Apply" at bounding box center [569, 262] width 28 height 15
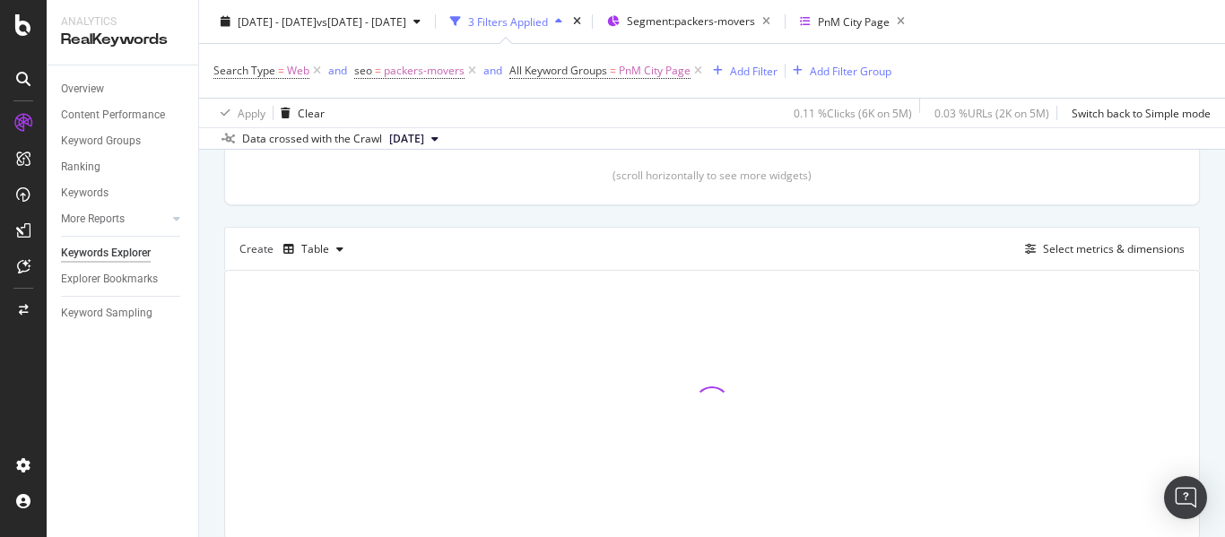
scroll to position [415, 0]
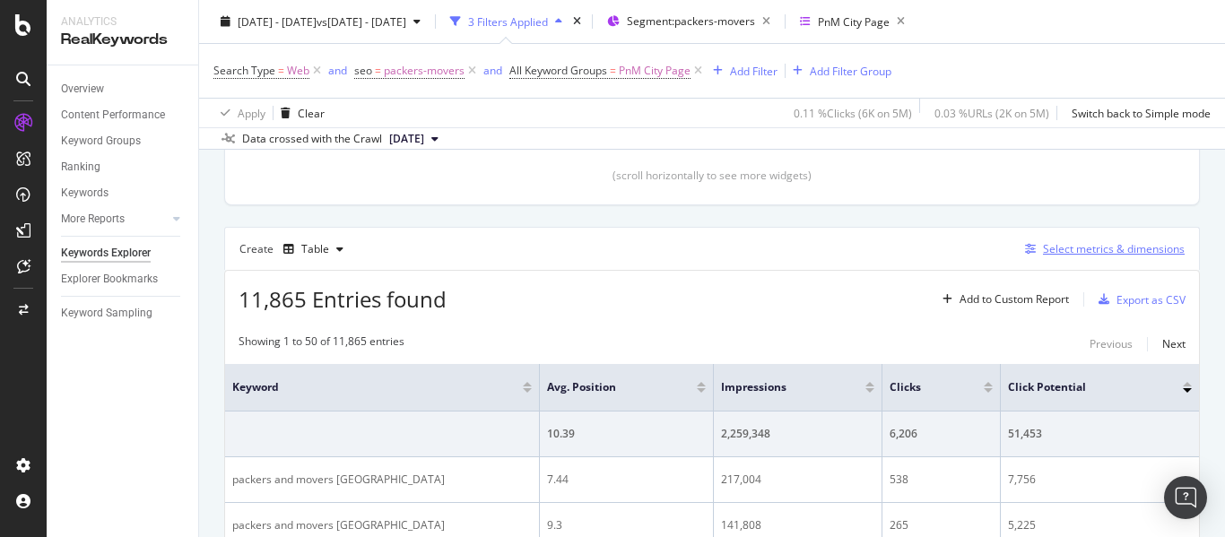
click at [1043, 249] on div "Select metrics & dimensions" at bounding box center [1114, 248] width 142 height 15
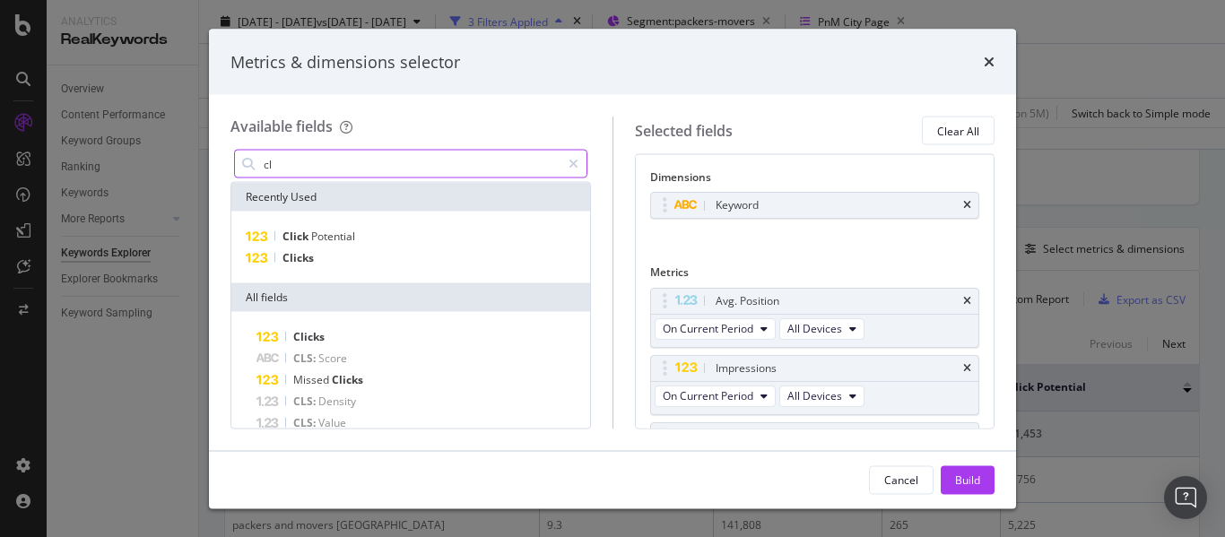
type input "c"
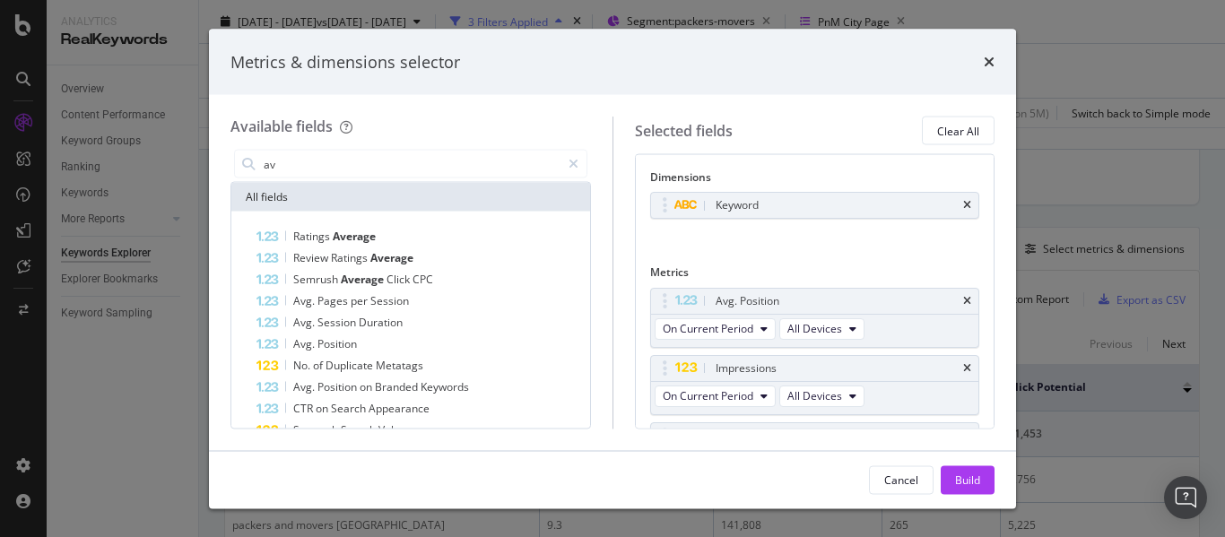
type input "a"
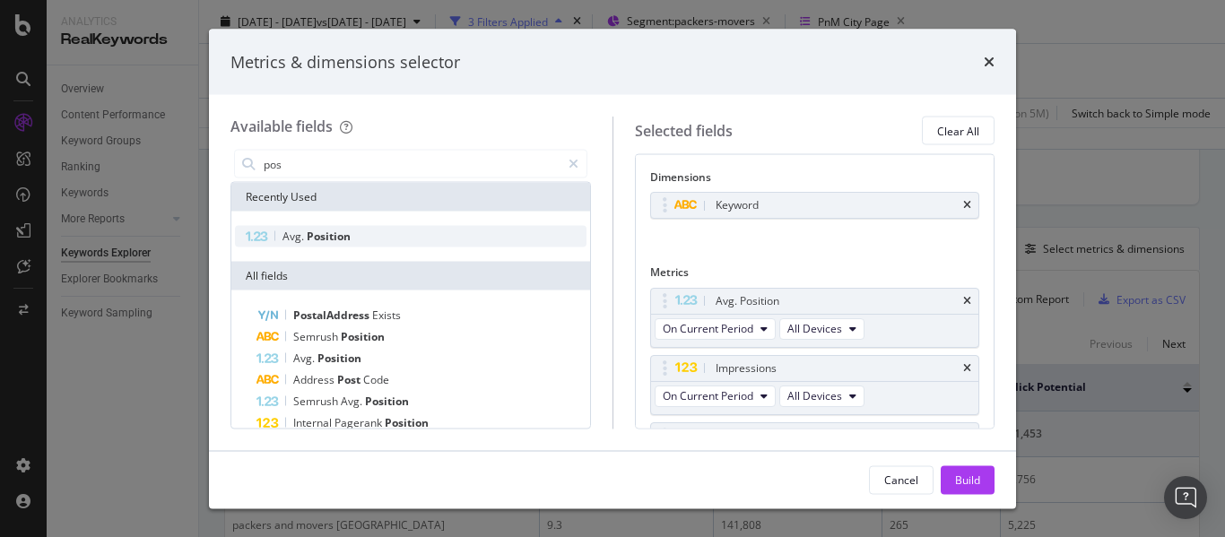
click at [323, 238] on span "Position" at bounding box center [329, 236] width 44 height 15
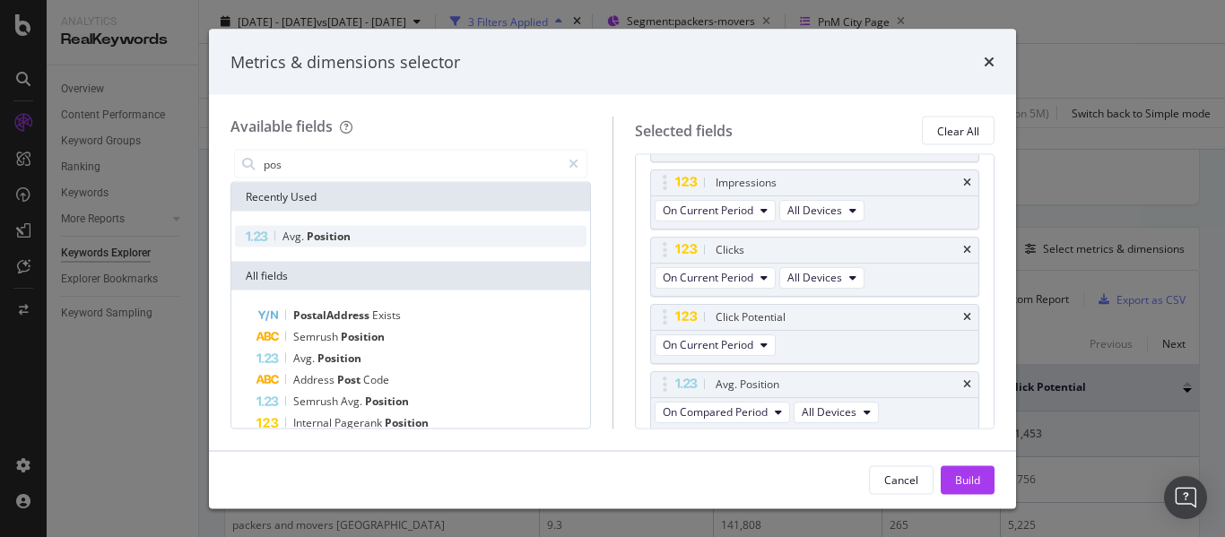
scroll to position [188, 0]
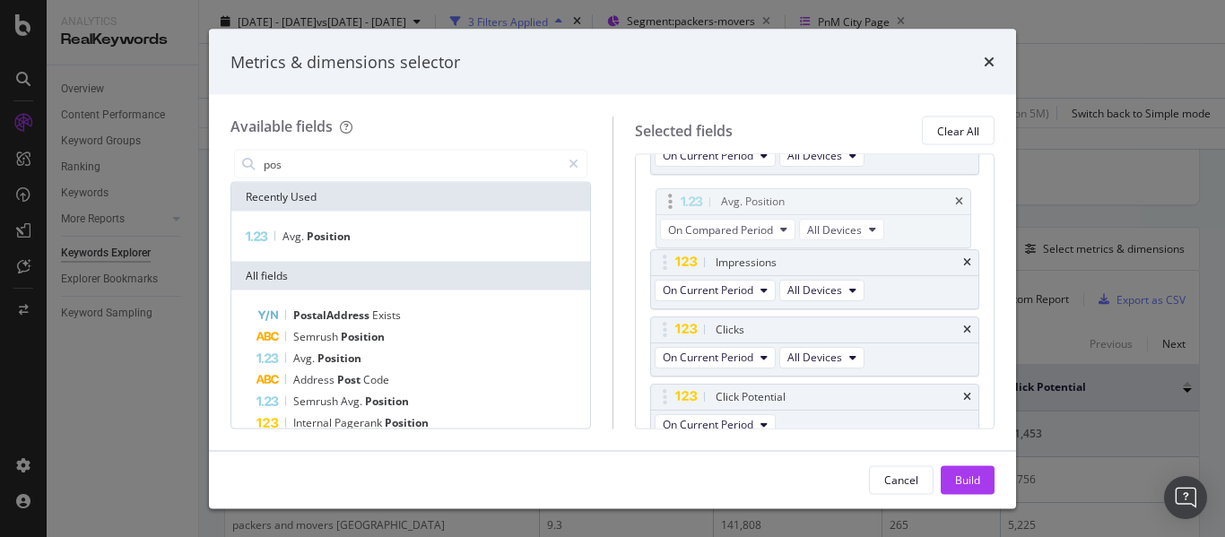
drag, startPoint x: 675, startPoint y: 379, endPoint x: 680, endPoint y: 200, distance: 179.4
click at [680, 200] on body "Analytics RealKeywords Overview Content Performance Keyword Groups Ranking Keyw…" at bounding box center [612, 268] width 1225 height 537
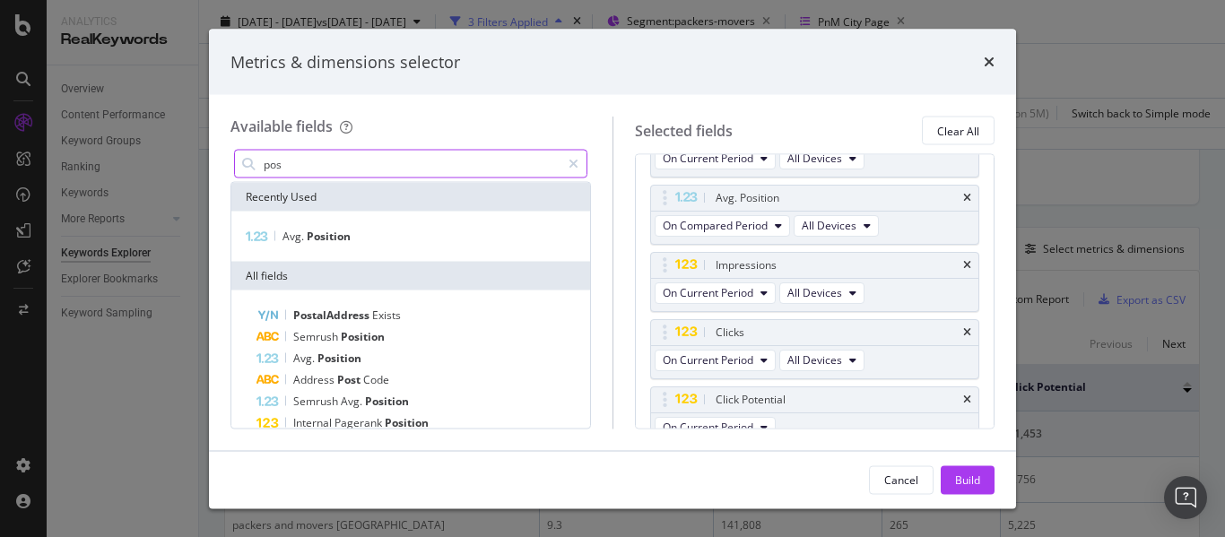
click at [290, 165] on input "pos" at bounding box center [411, 164] width 299 height 27
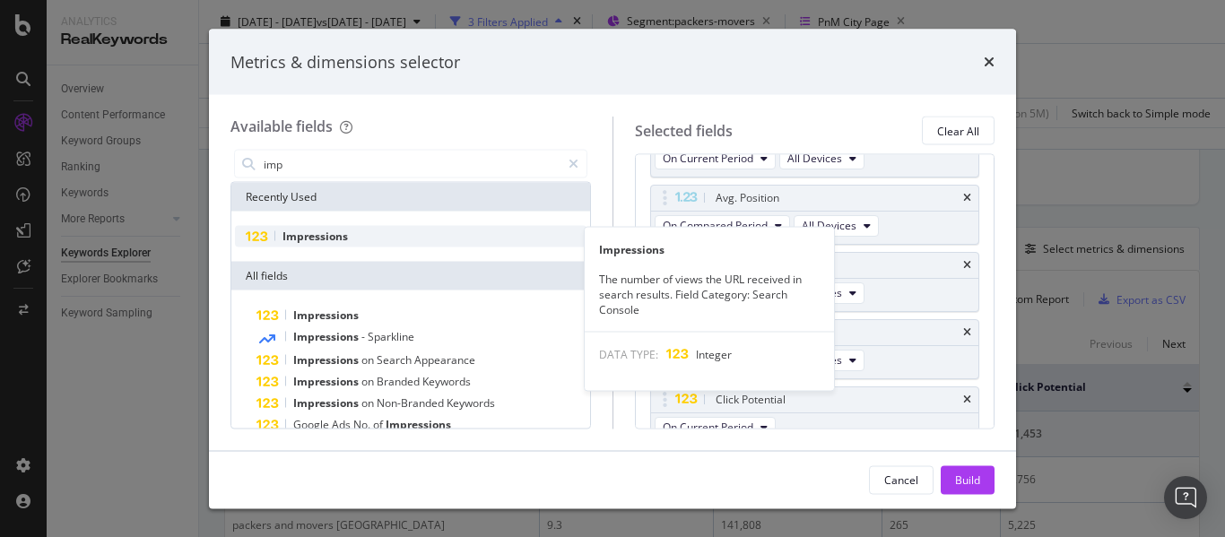
click at [310, 238] on span "Impressions" at bounding box center [314, 236] width 65 height 15
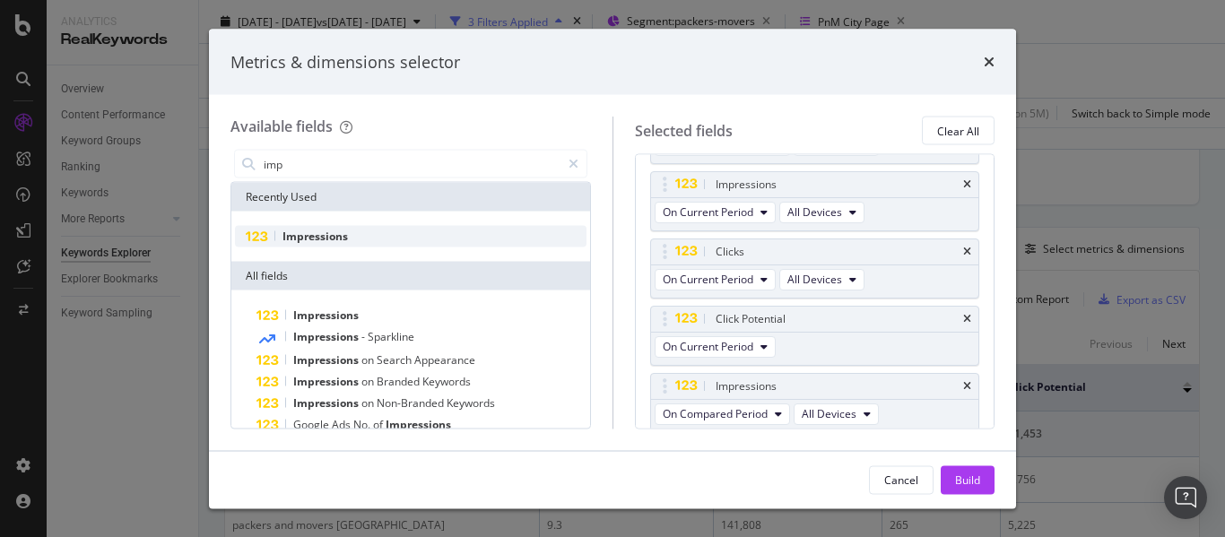
scroll to position [255, 0]
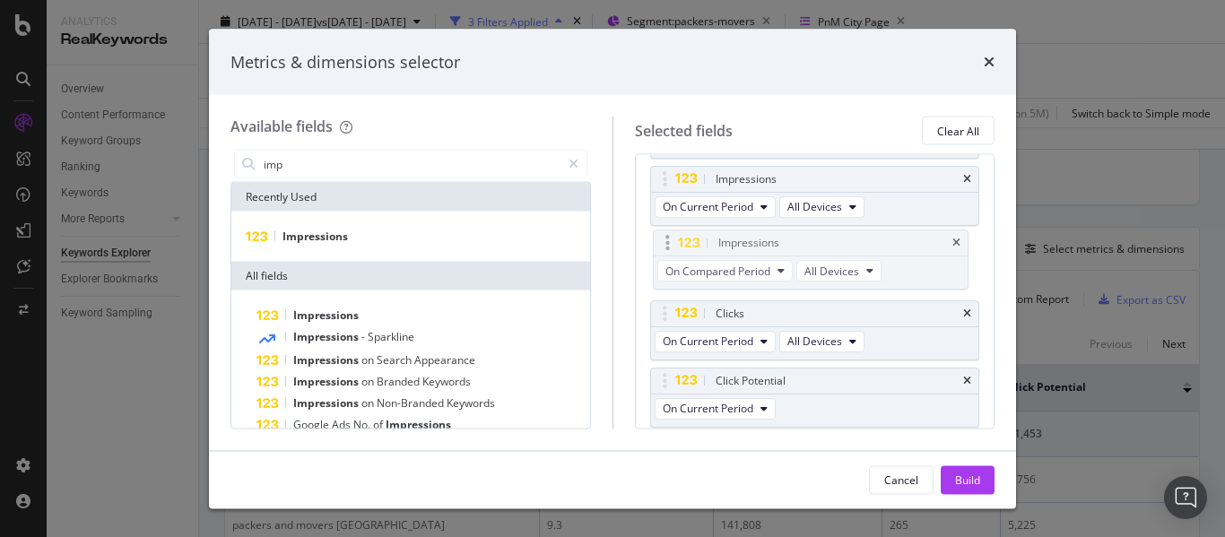
drag, startPoint x: 680, startPoint y: 377, endPoint x: 682, endPoint y: 235, distance: 141.7
click at [682, 235] on body "Analytics RealKeywords Overview Content Performance Keyword Groups Ranking Keyw…" at bounding box center [612, 268] width 1225 height 537
click at [349, 165] on input "imp" at bounding box center [411, 164] width 299 height 27
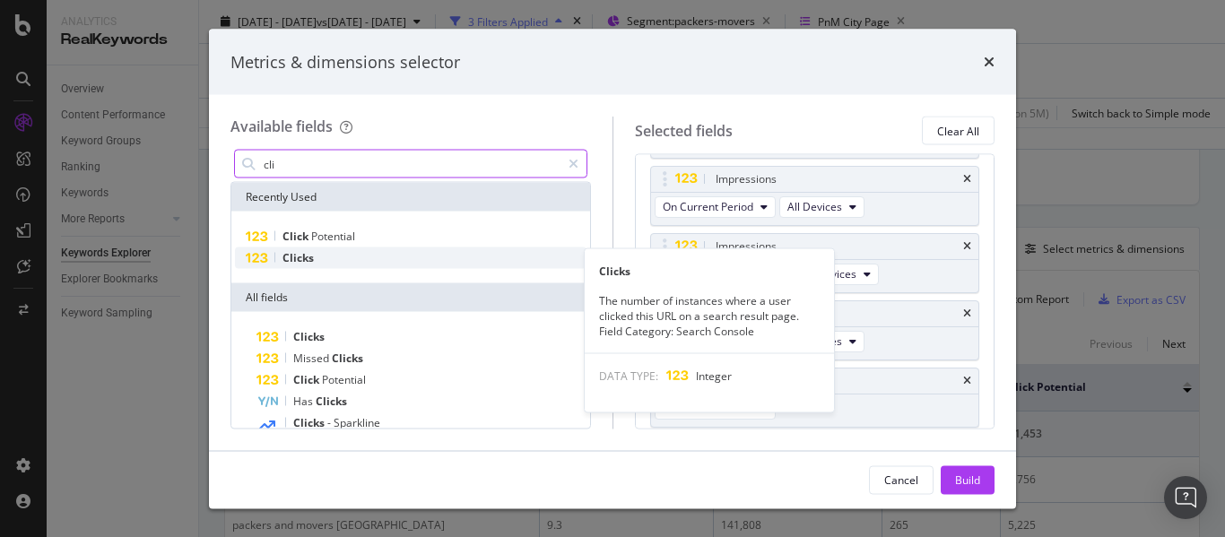
type input "cli"
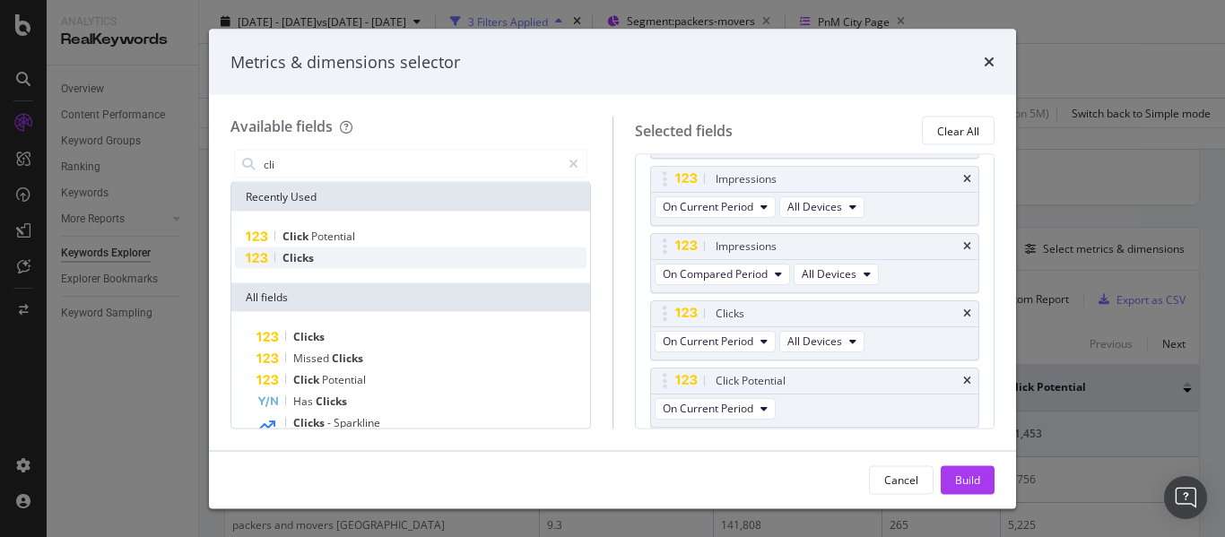
click at [328, 249] on div "Clicks" at bounding box center [410, 258] width 351 height 22
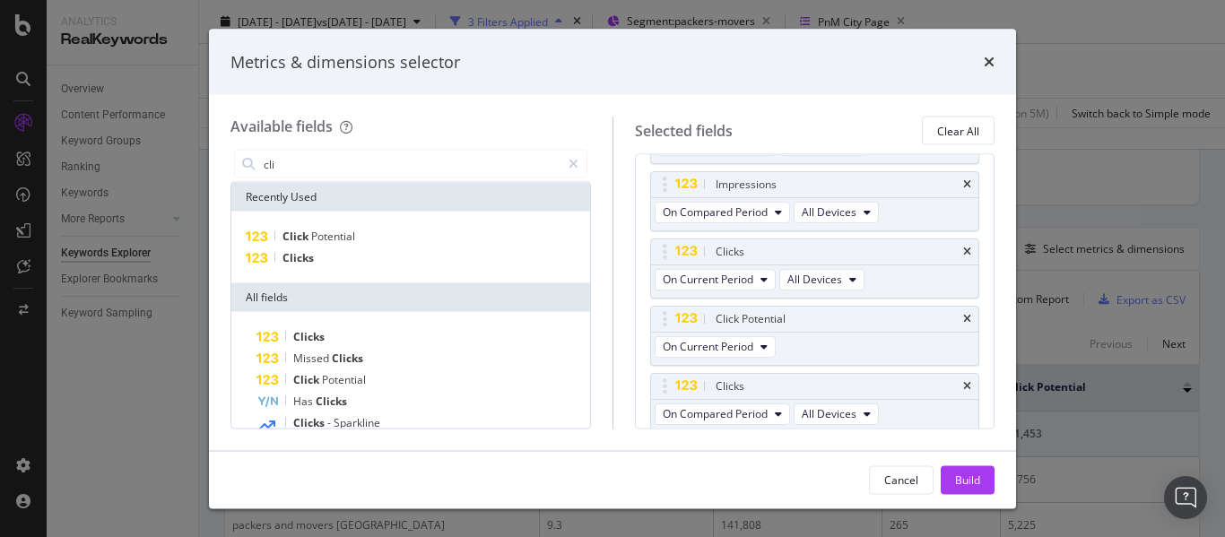
scroll to position [323, 0]
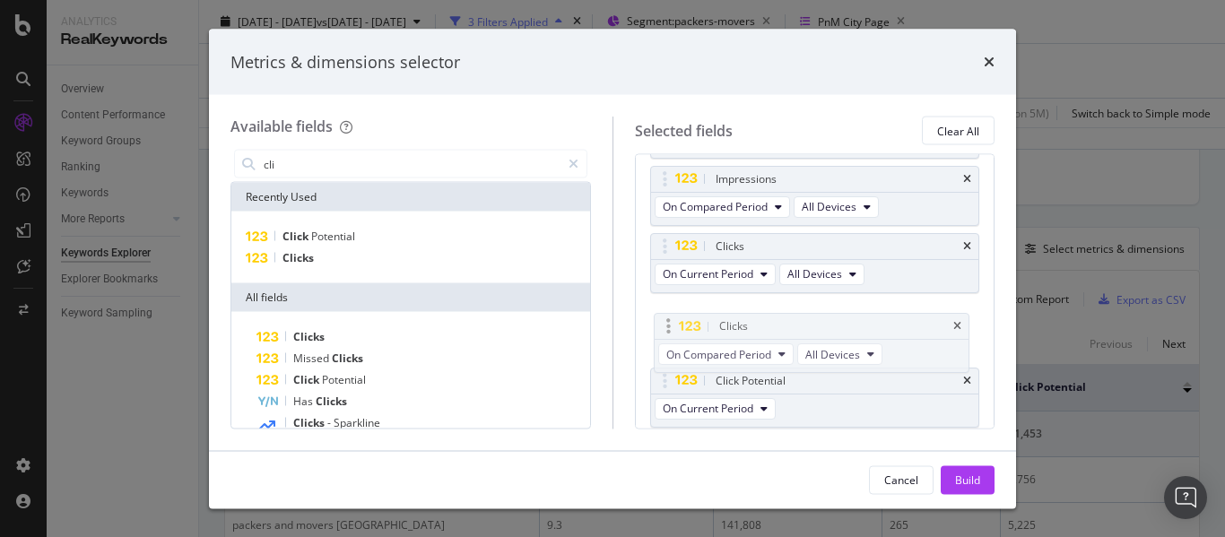
drag, startPoint x: 680, startPoint y: 380, endPoint x: 683, endPoint y: 325, distance: 54.8
click at [683, 325] on body "Analytics RealKeywords Overview Content Performance Keyword Groups Ranking Keyw…" at bounding box center [612, 268] width 1225 height 537
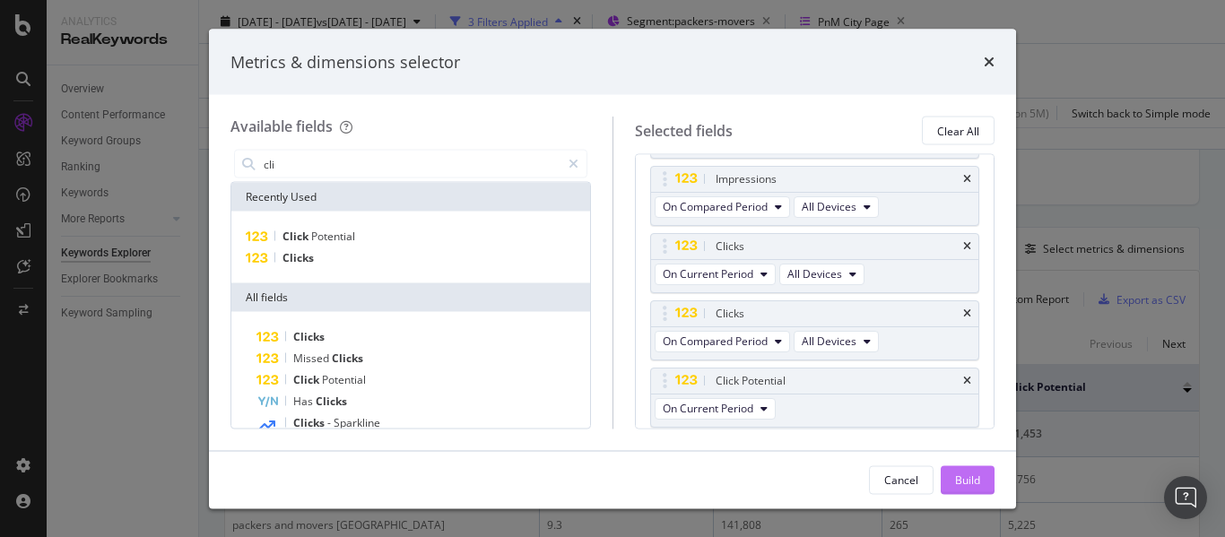
click at [974, 474] on div "Build" at bounding box center [967, 479] width 25 height 15
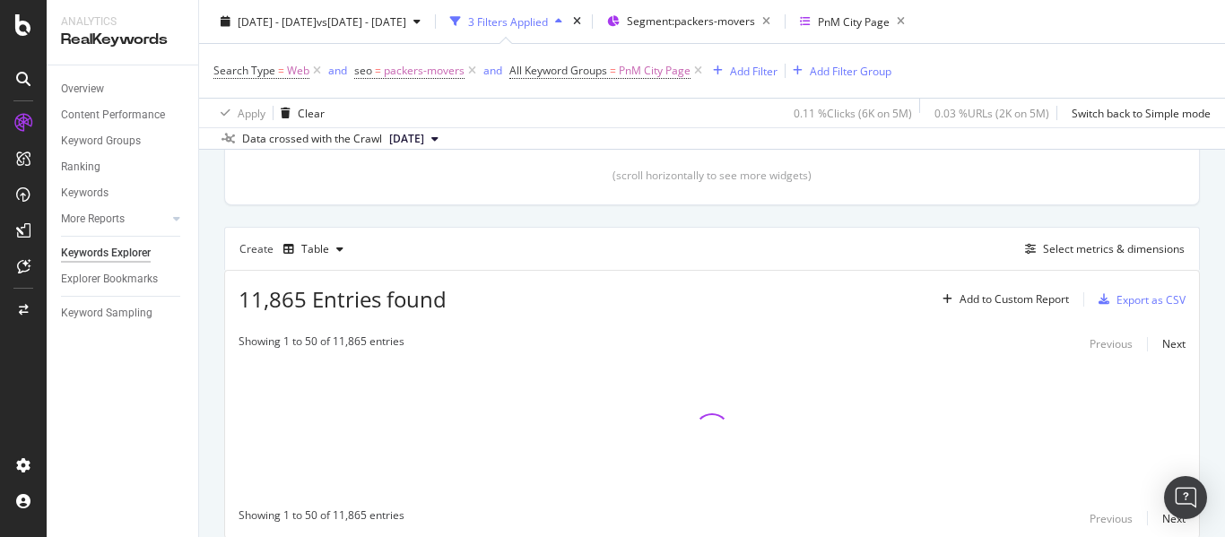
click at [974, 474] on div at bounding box center [712, 431] width 974 height 135
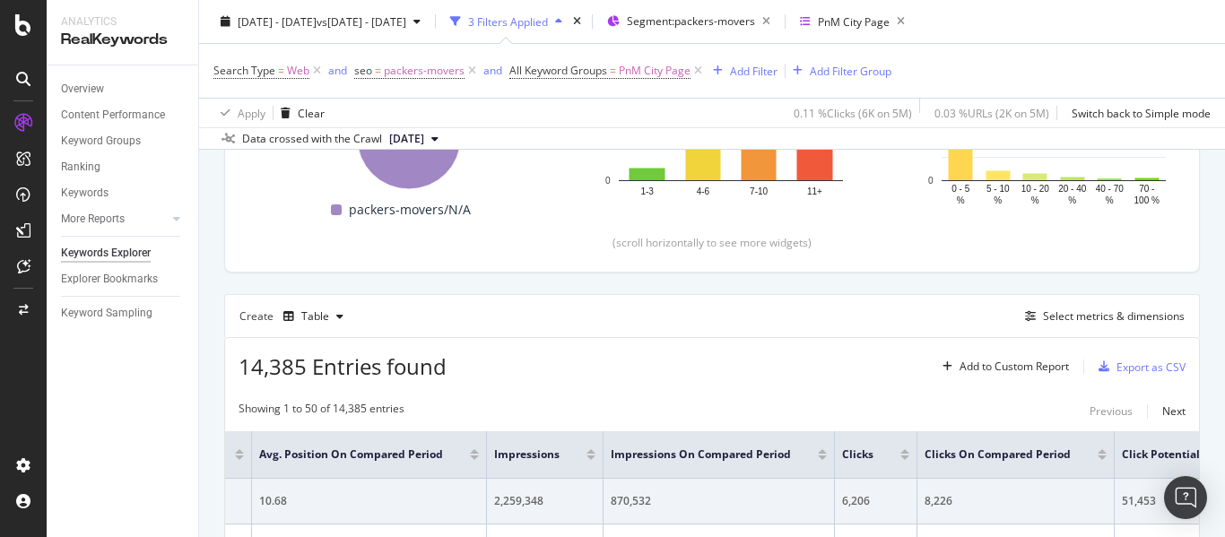
scroll to position [347, 0]
click at [1154, 367] on div "Export as CSV" at bounding box center [1150, 367] width 69 height 15
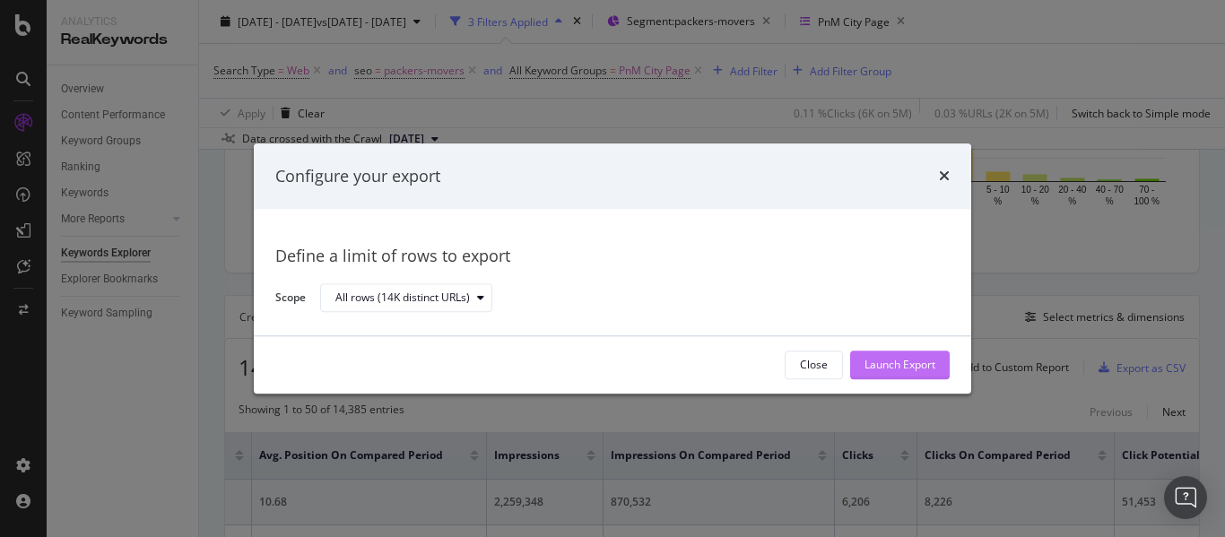
click at [880, 366] on div "Launch Export" at bounding box center [899, 365] width 71 height 15
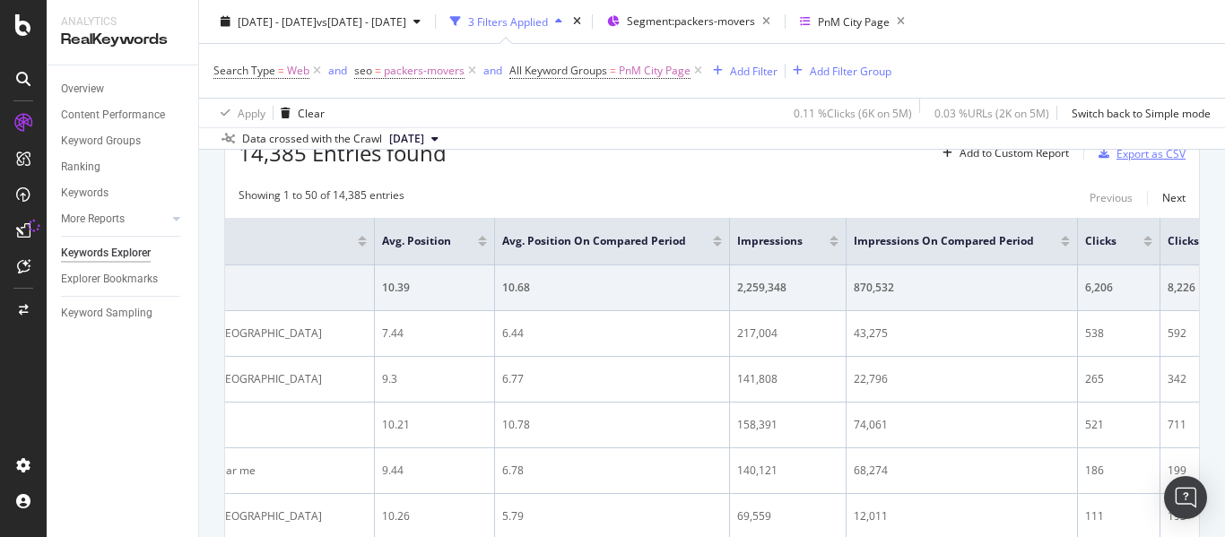
scroll to position [0, 0]
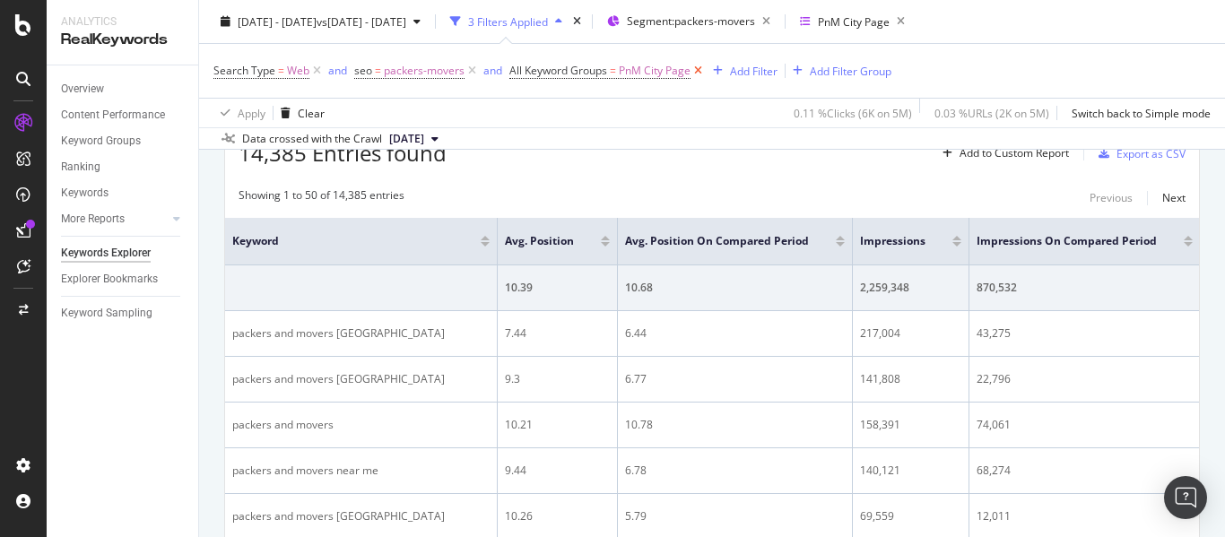
click at [698, 69] on icon at bounding box center [697, 71] width 15 height 18
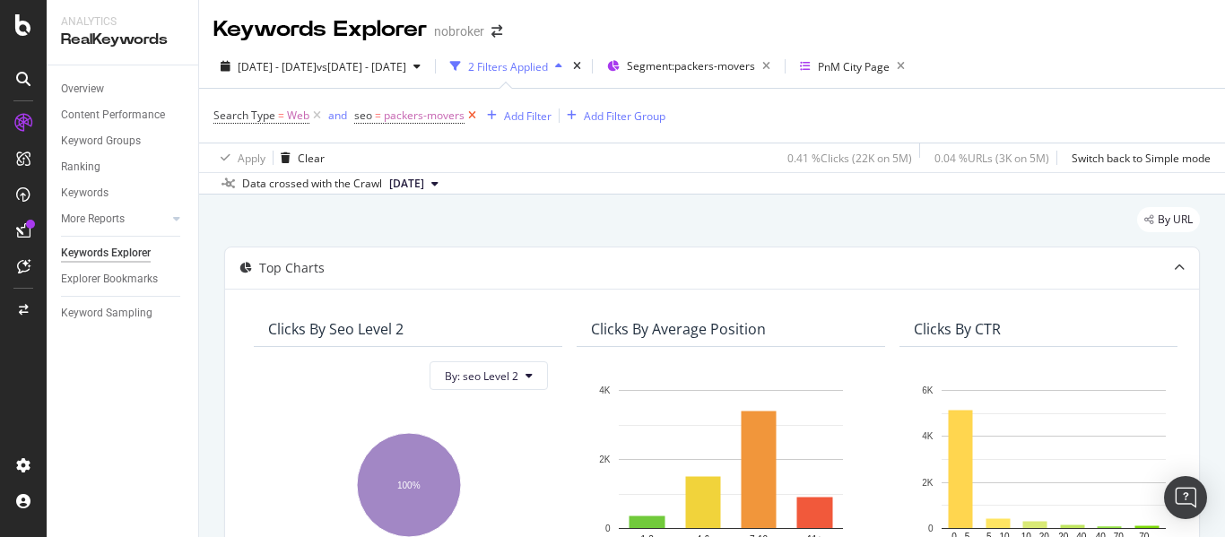
click at [471, 114] on icon at bounding box center [471, 116] width 15 height 18
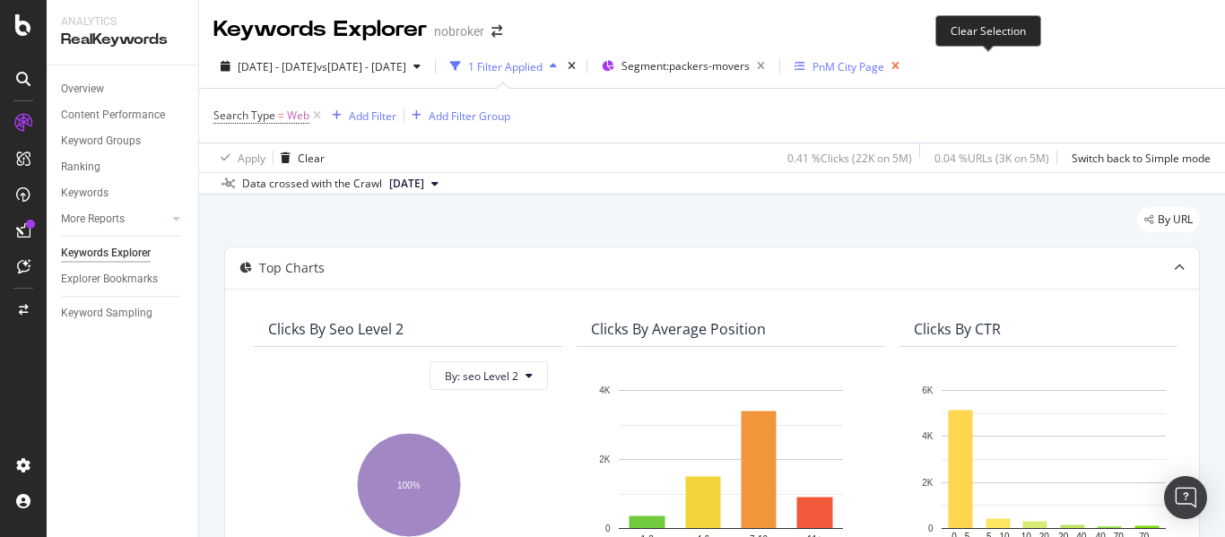
click at [906, 68] on icon "button" at bounding box center [895, 66] width 22 height 25
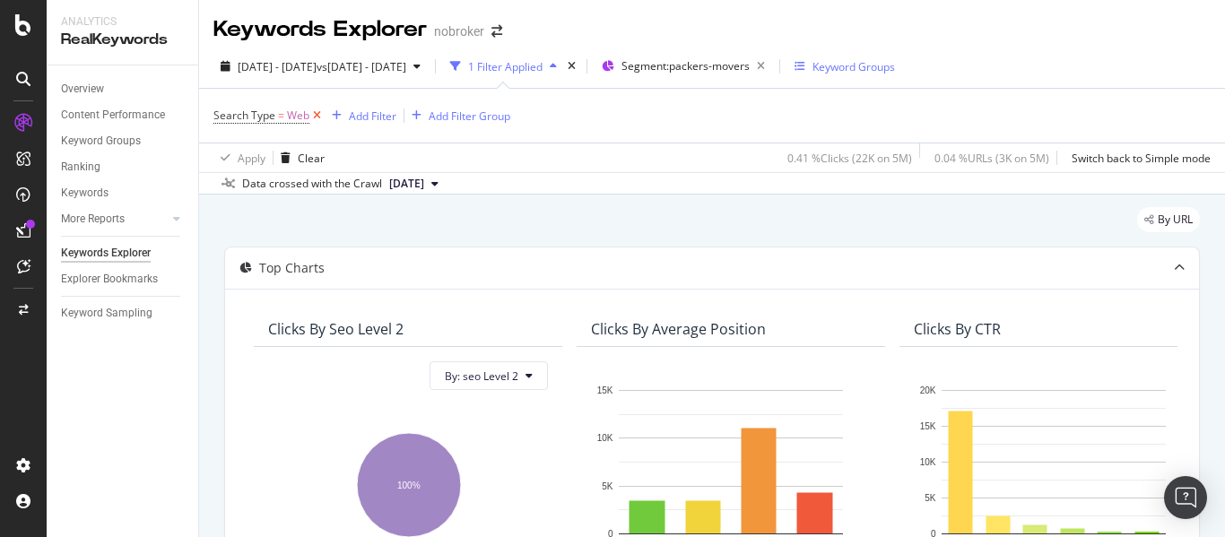
click at [320, 115] on icon at bounding box center [316, 116] width 15 height 18
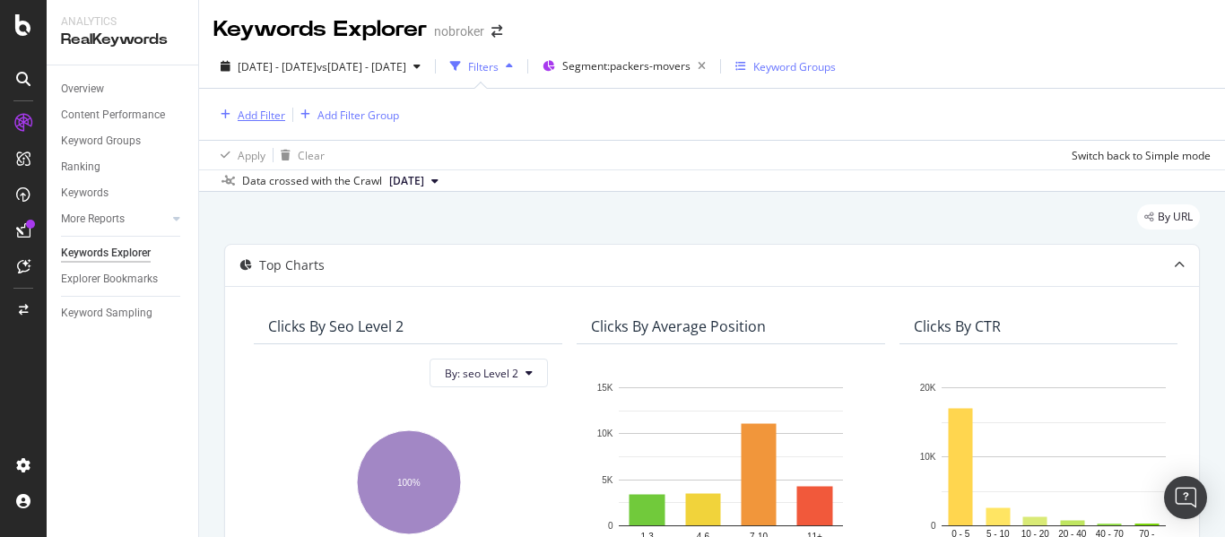
click at [264, 118] on div "Add Filter" at bounding box center [262, 115] width 48 height 15
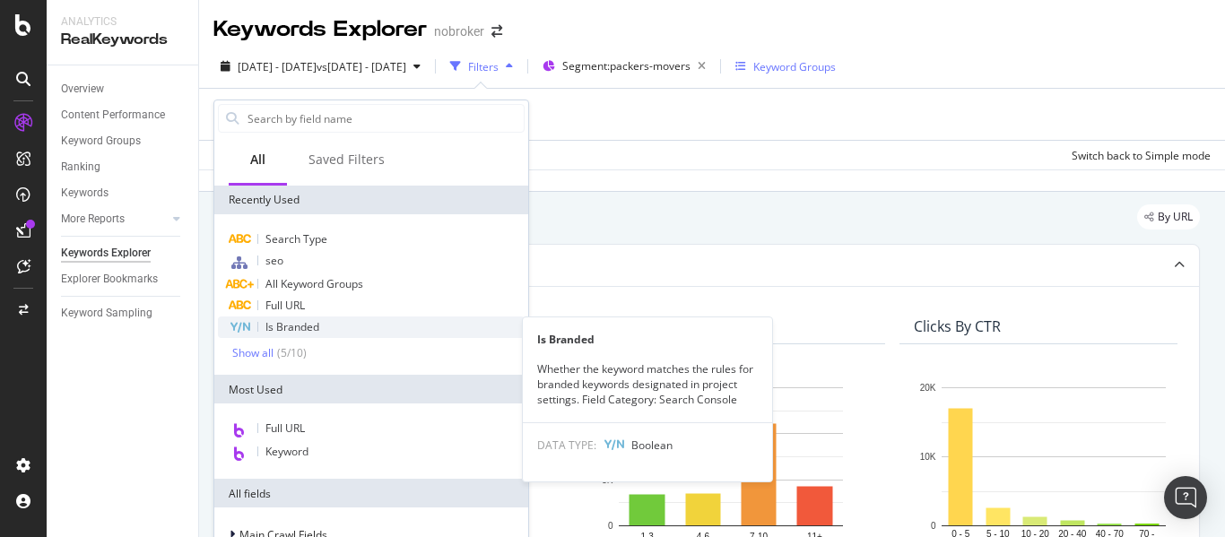
click at [310, 324] on span "Is Branded" at bounding box center [292, 326] width 54 height 15
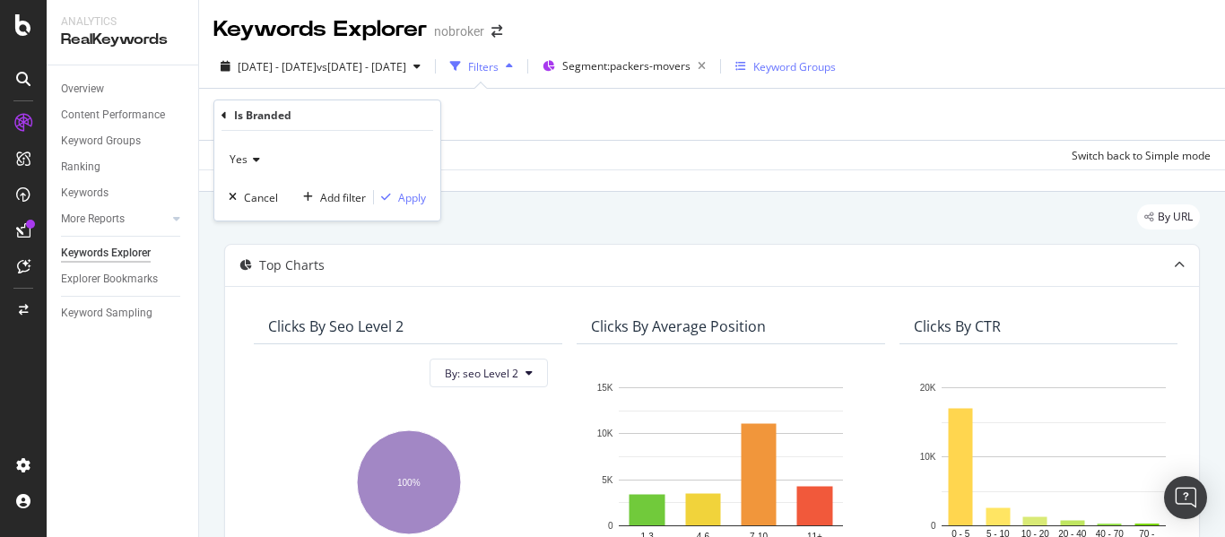
click at [253, 156] on icon at bounding box center [253, 159] width 13 height 11
click at [251, 224] on span "No" at bounding box center [245, 219] width 14 height 15
click at [412, 203] on div "Apply" at bounding box center [412, 197] width 28 height 15
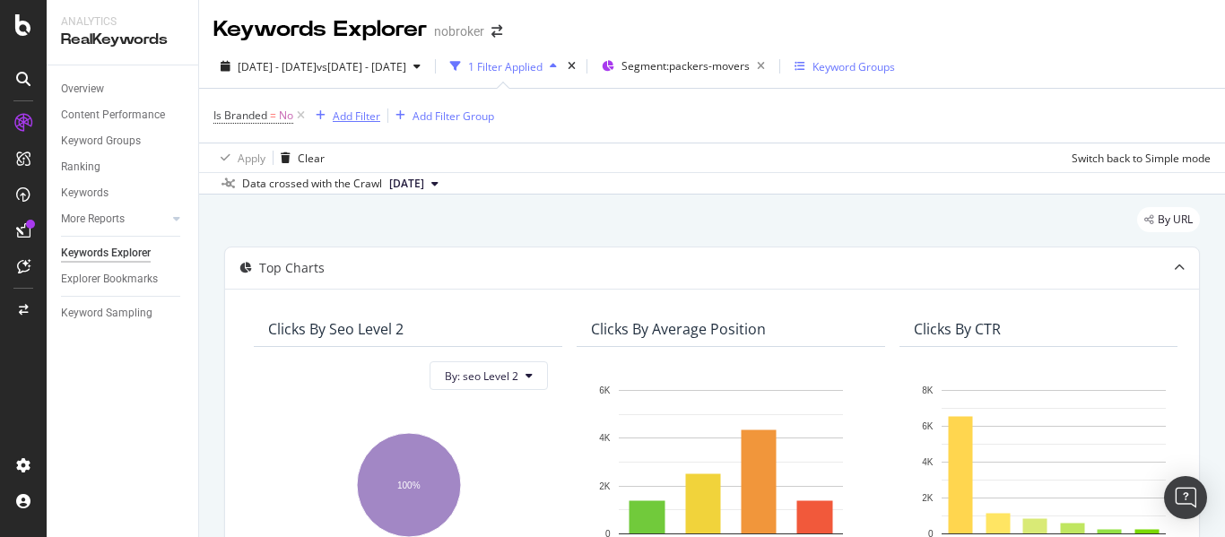
click at [351, 114] on div "Add Filter" at bounding box center [357, 115] width 48 height 15
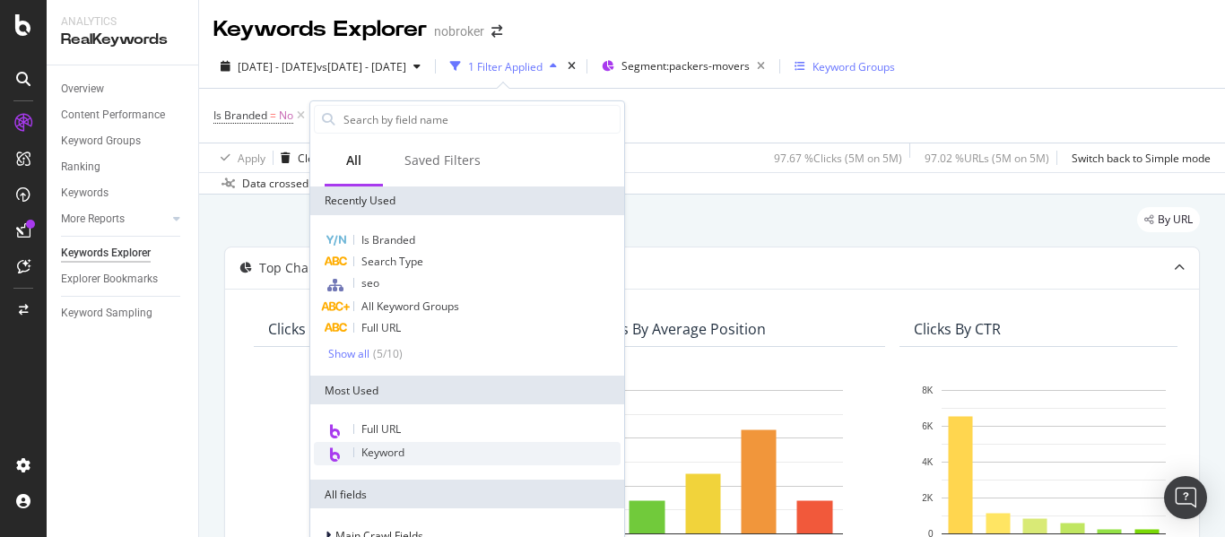
click at [411, 452] on div "Keyword" at bounding box center [467, 453] width 307 height 23
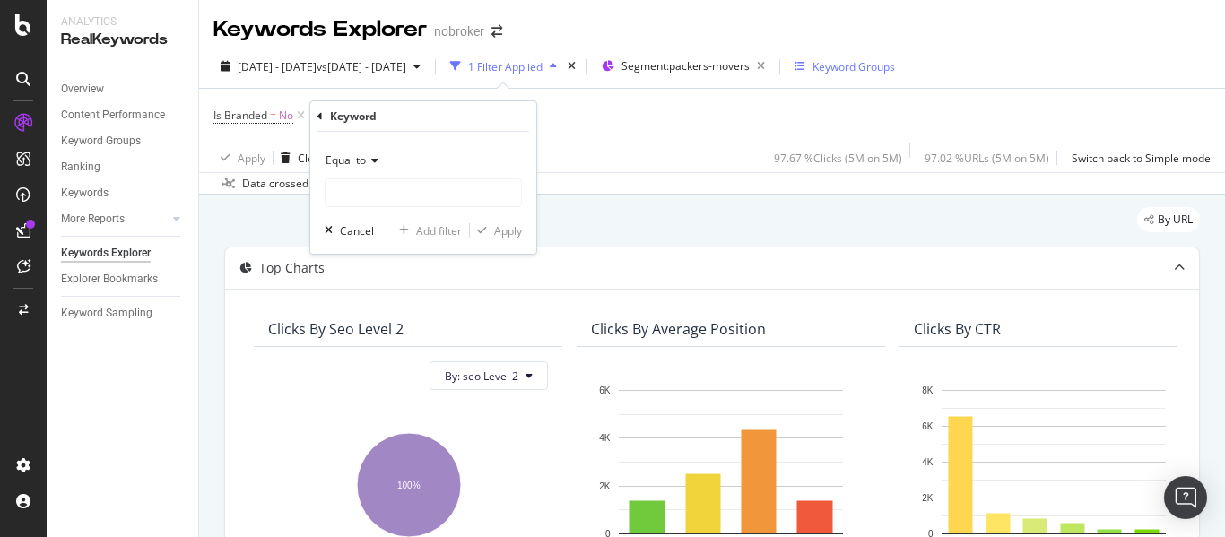
click at [358, 157] on span "Equal to" at bounding box center [345, 159] width 40 height 15
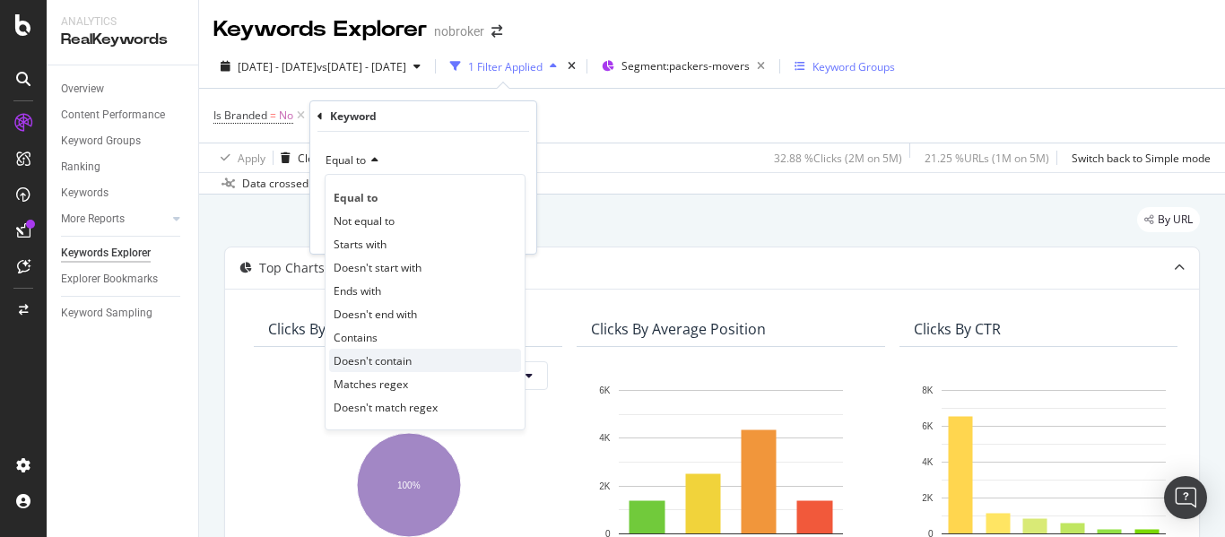
click at [394, 360] on span "Doesn't contain" at bounding box center [372, 360] width 78 height 15
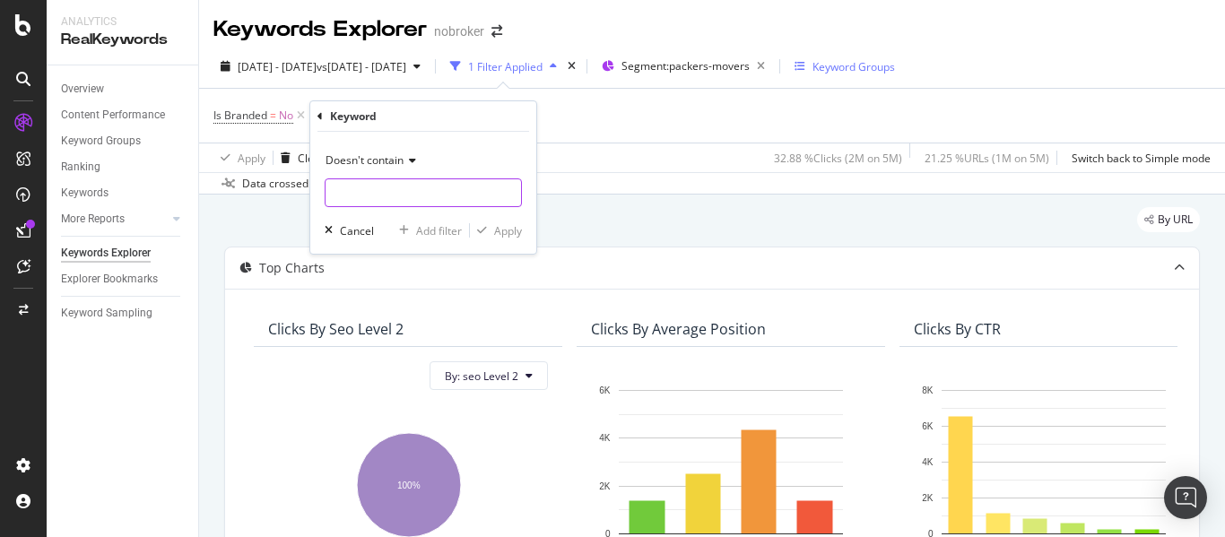
click at [357, 191] on input "text" at bounding box center [422, 192] width 195 height 29
type input "n/a"
click at [505, 236] on div "Apply" at bounding box center [508, 230] width 28 height 15
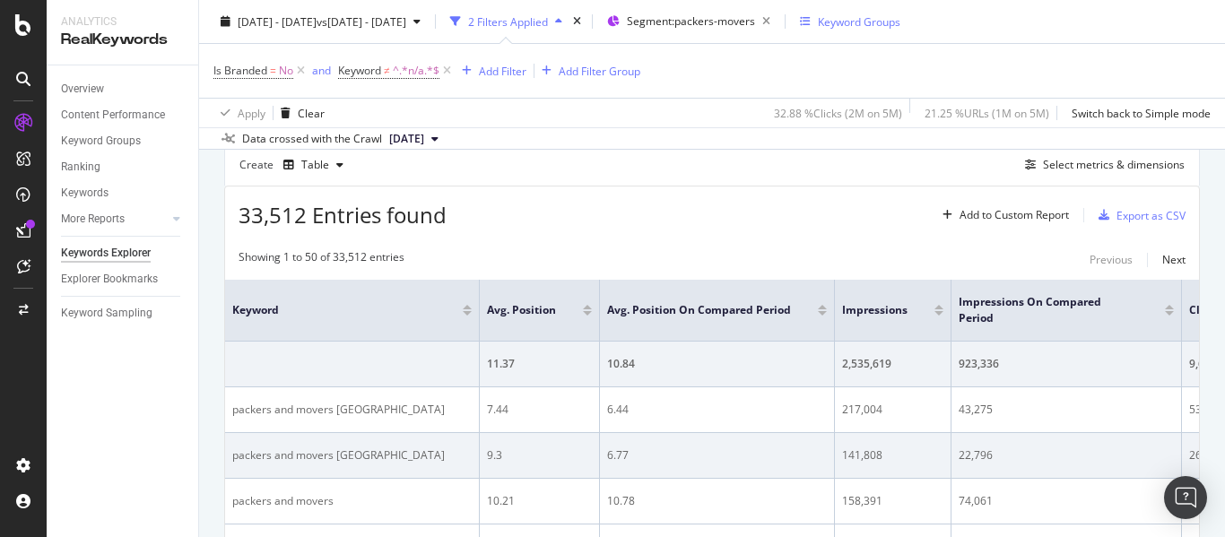
scroll to position [498, 0]
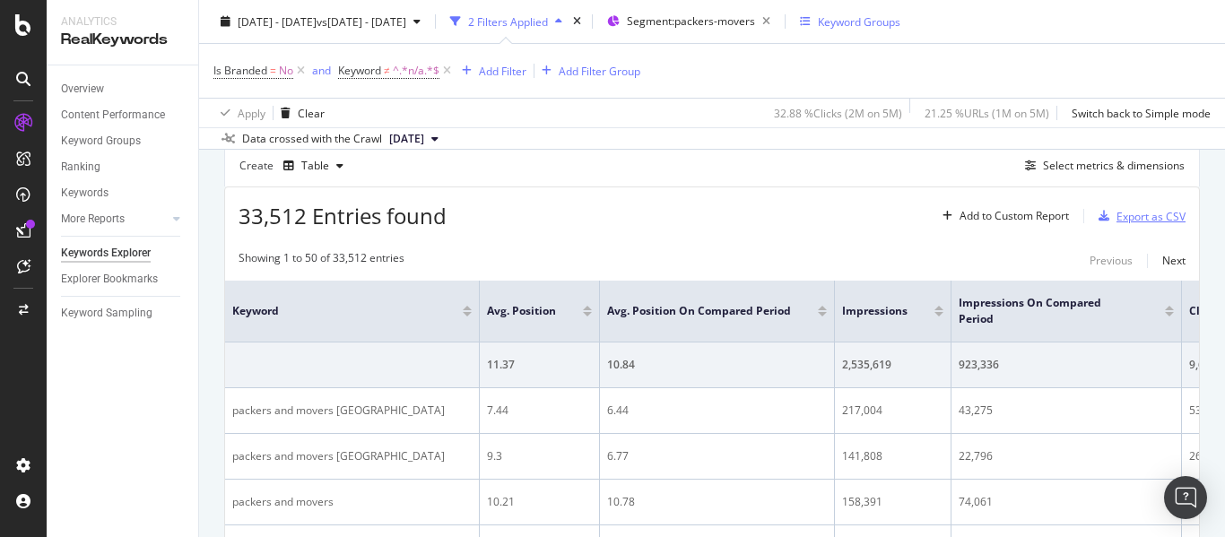
click at [1133, 219] on div "Export as CSV" at bounding box center [1150, 216] width 69 height 15
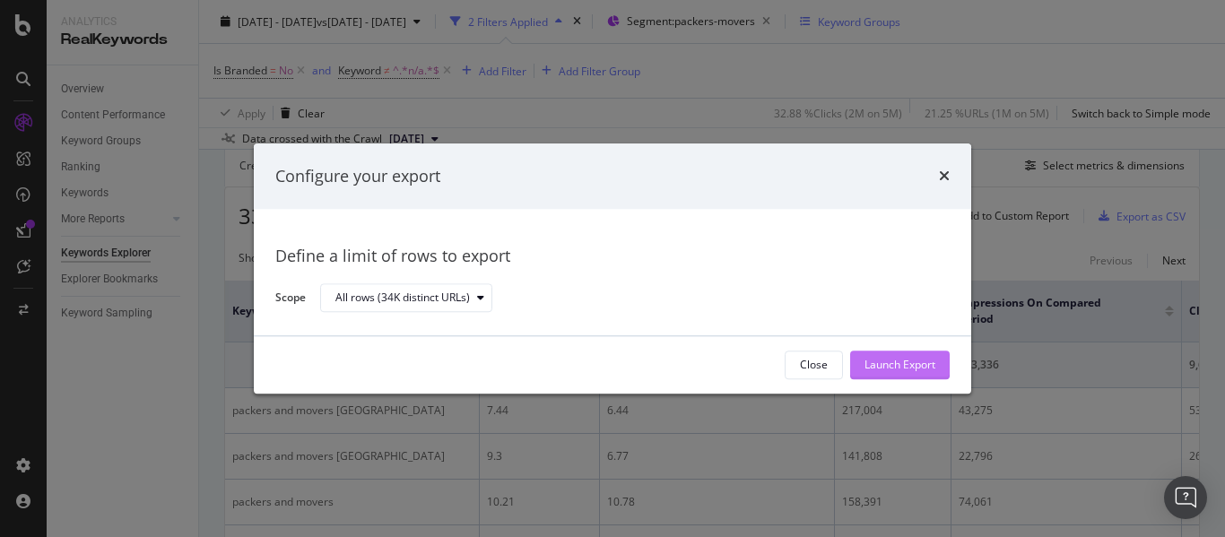
click at [893, 368] on div "Launch Export" at bounding box center [899, 365] width 71 height 15
